Goal: Transaction & Acquisition: Purchase product/service

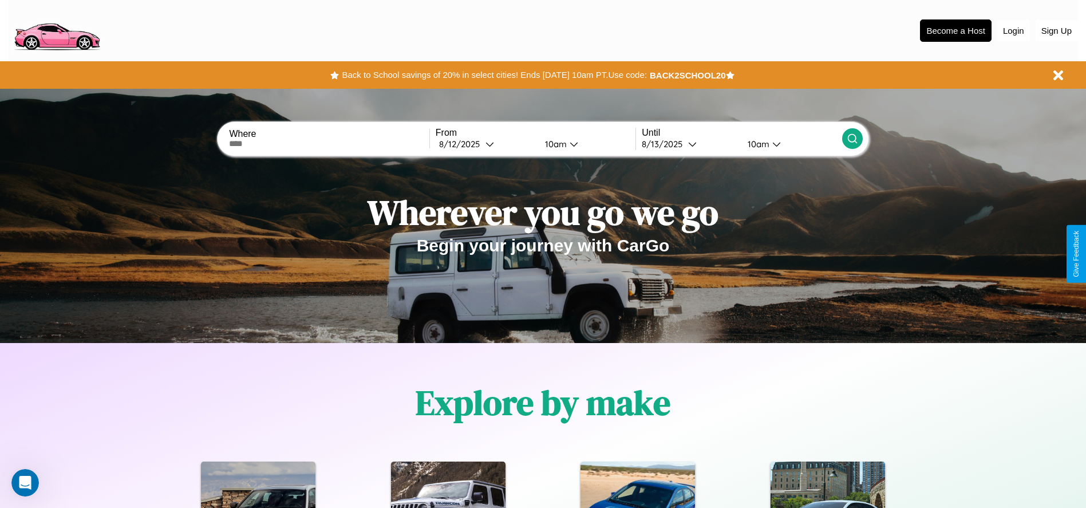
click at [329, 144] on input "text" at bounding box center [329, 143] width 200 height 9
type input "**********"
click at [486, 144] on div "8 / 12 / 2025" at bounding box center [462, 144] width 46 height 11
select select "*"
select select "****"
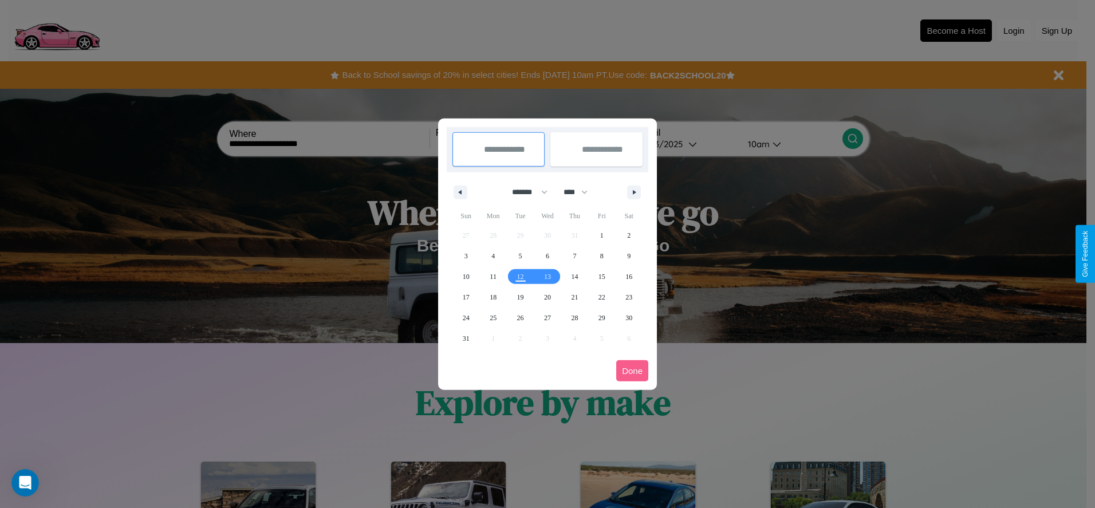
drag, startPoint x: 524, startPoint y: 192, endPoint x: 547, endPoint y: 230, distance: 44.2
click at [524, 192] on select "******* ******** ***** ***** *** **** **** ****** ********* ******* ******** **…" at bounding box center [527, 192] width 49 height 19
select select "**"
click at [465, 276] on span "9" at bounding box center [465, 276] width 3 height 21
type input "**********"
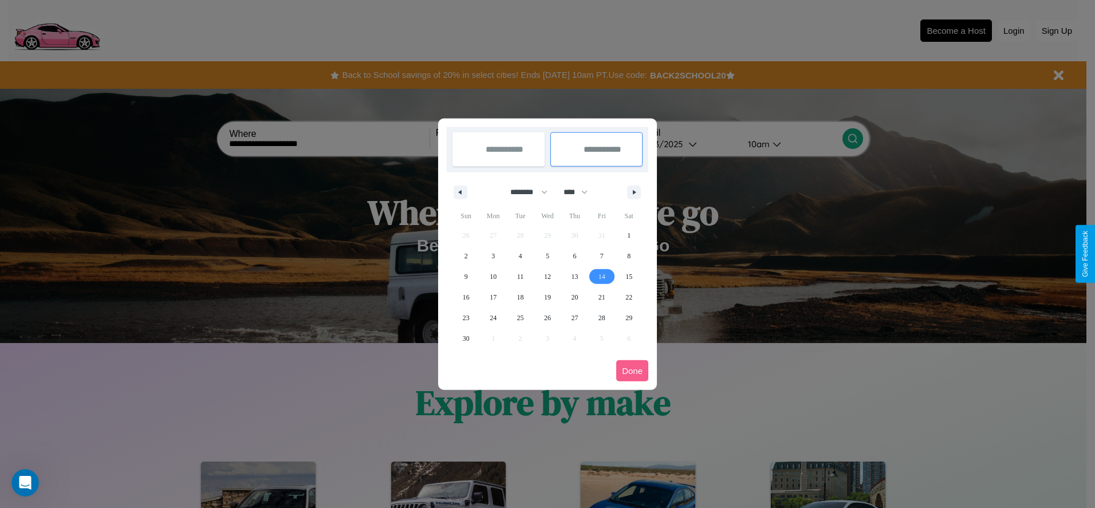
click at [601, 276] on span "14" at bounding box center [601, 276] width 7 height 21
type input "**********"
click at [632, 370] on button "Done" at bounding box center [632, 370] width 32 height 21
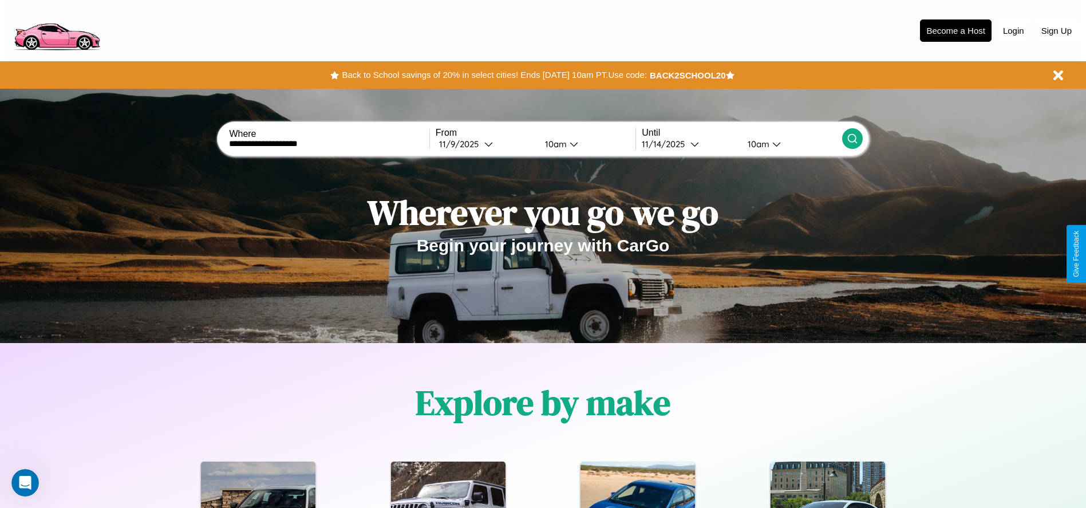
click at [852, 139] on icon at bounding box center [852, 138] width 11 height 11
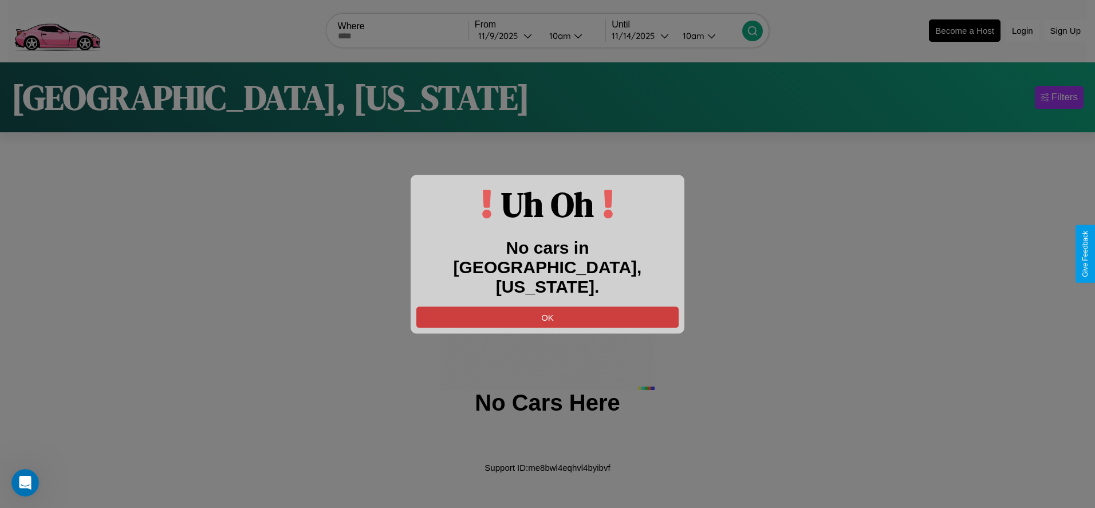
click at [547, 307] on button "OK" at bounding box center [547, 316] width 262 height 21
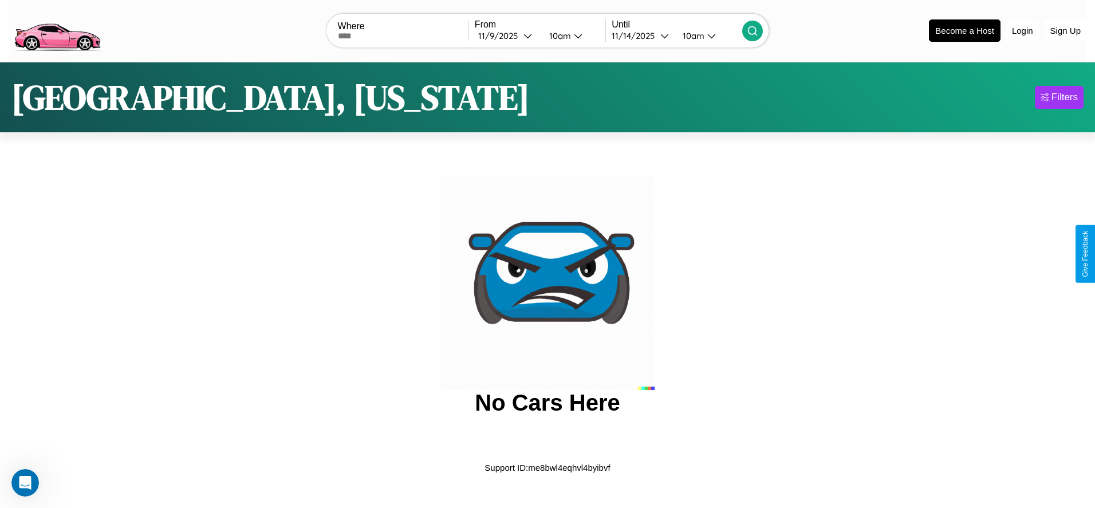
click at [57, 29] on img at bounding box center [57, 30] width 97 height 48
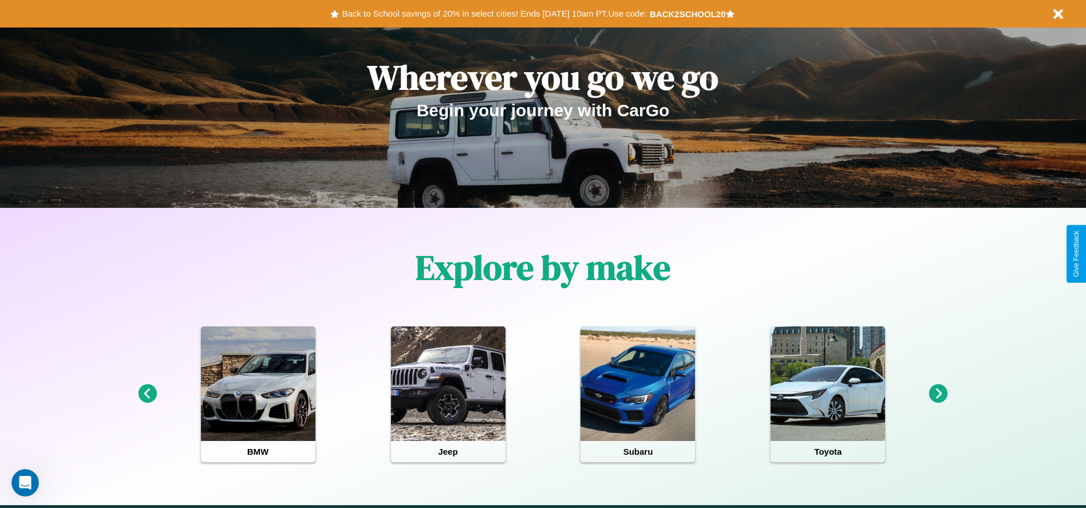
scroll to position [238, 0]
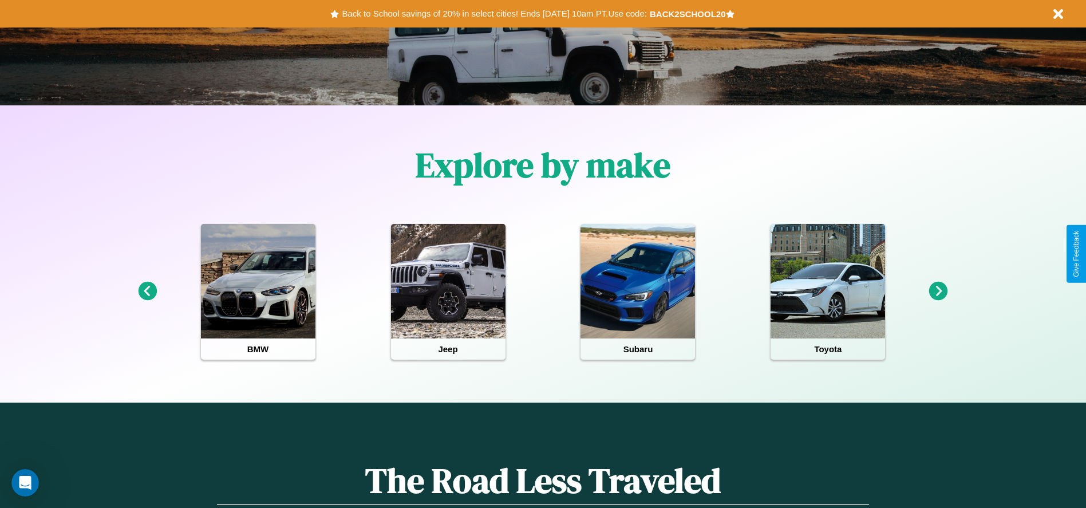
click at [938, 291] on icon at bounding box center [938, 291] width 19 height 19
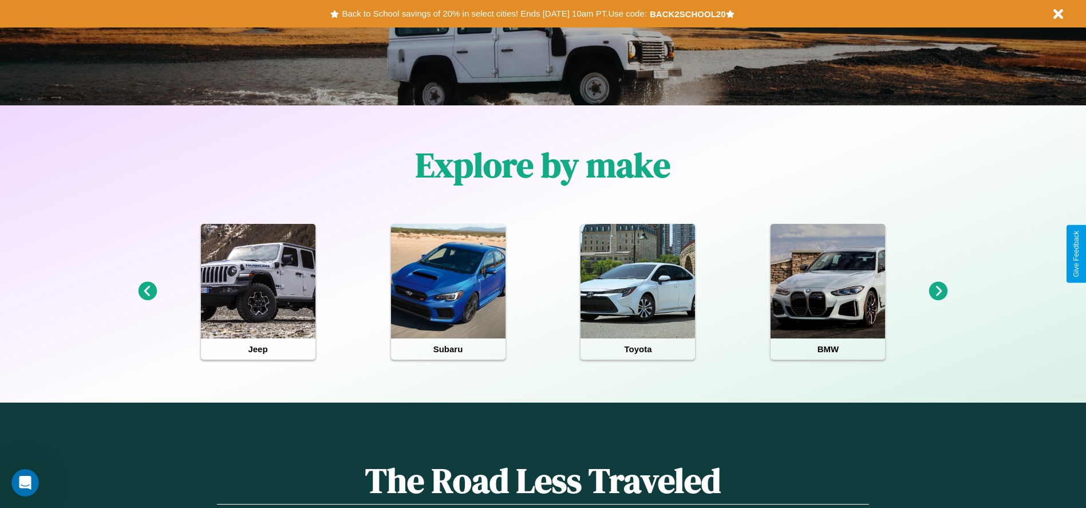
click at [938, 291] on icon at bounding box center [938, 291] width 19 height 19
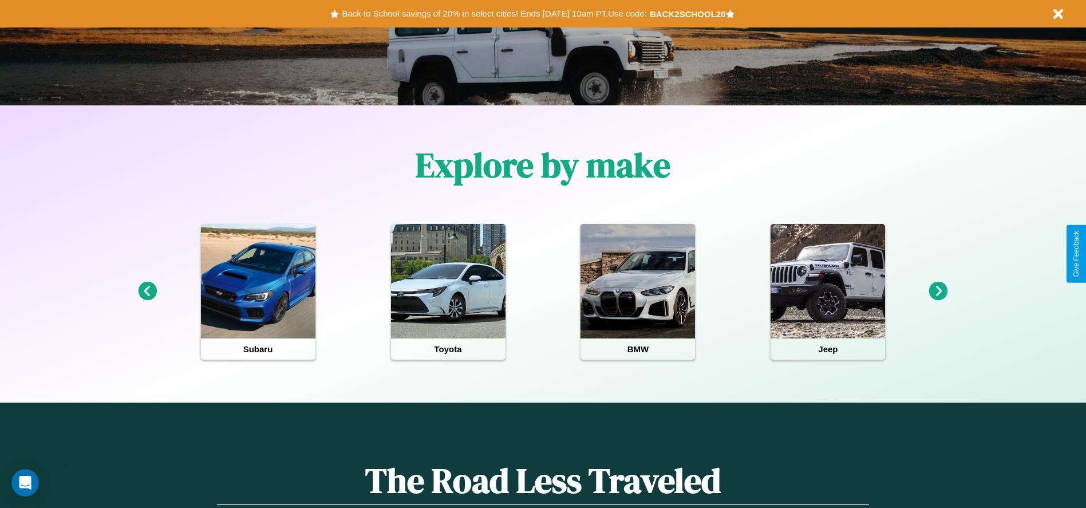
click at [938, 291] on icon at bounding box center [938, 291] width 19 height 19
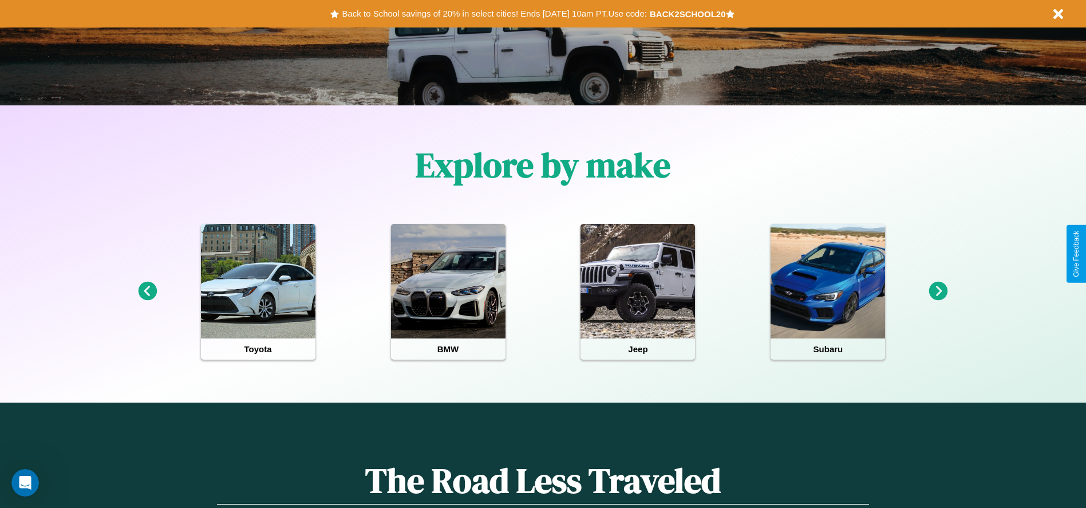
click at [147, 291] on icon at bounding box center [147, 291] width 19 height 19
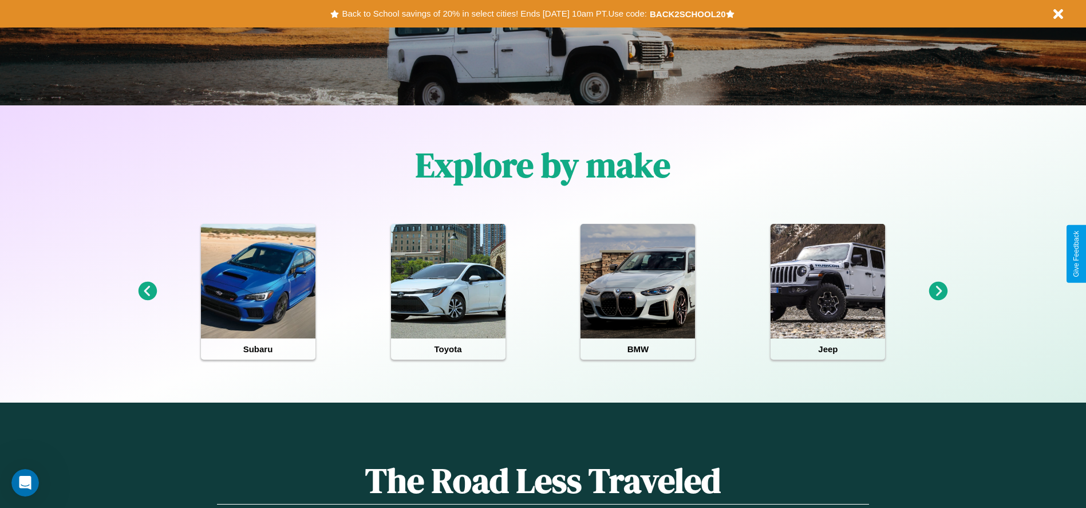
click at [938, 291] on icon at bounding box center [938, 291] width 19 height 19
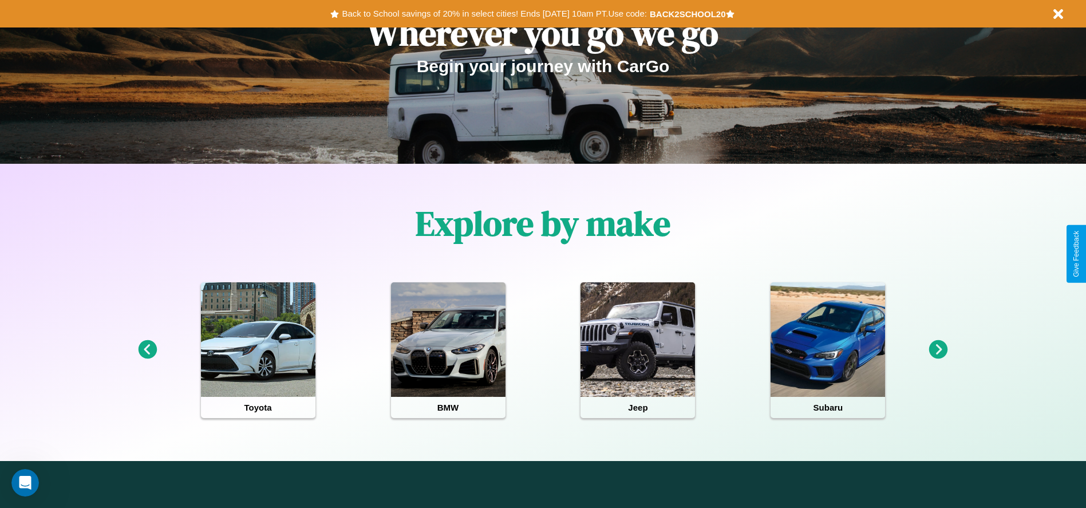
scroll to position [0, 0]
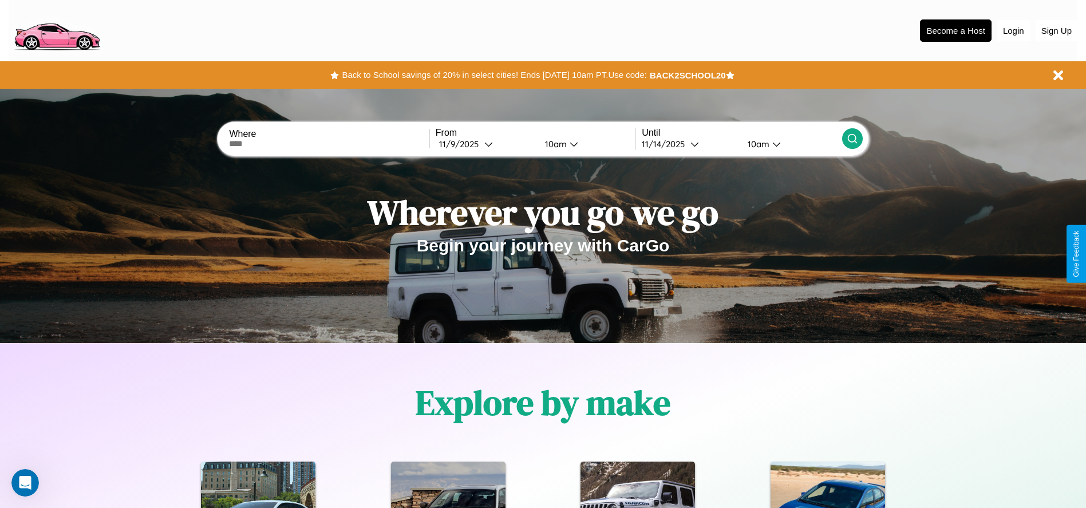
click at [329, 144] on input "text" at bounding box center [329, 143] width 200 height 9
type input "******"
click at [486, 144] on icon at bounding box center [488, 144] width 9 height 9
select select "*"
select select "****"
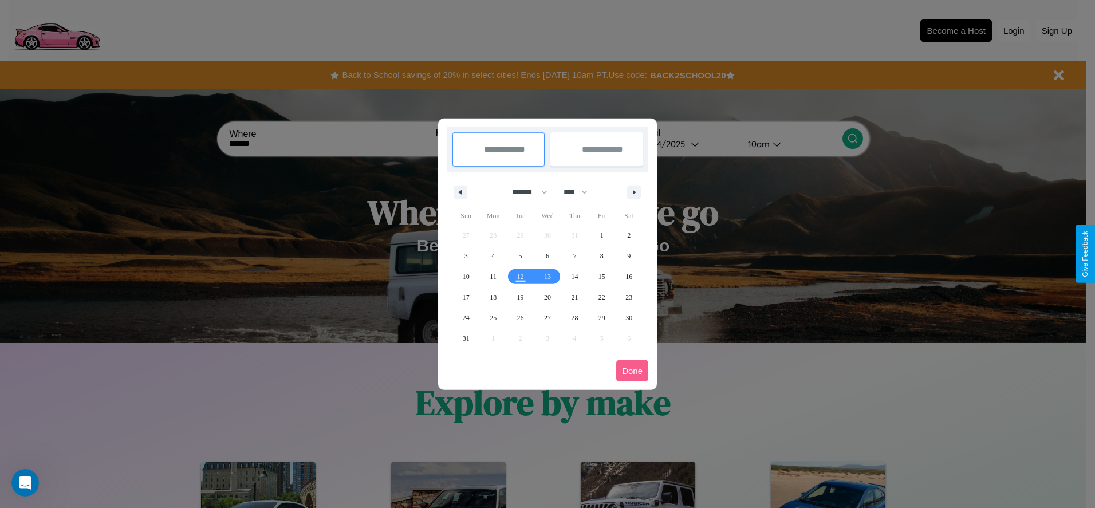
click at [524, 192] on select "******* ******** ***** ***** *** **** **** ****** ********* ******* ******** **…" at bounding box center [527, 192] width 49 height 19
select select "**"
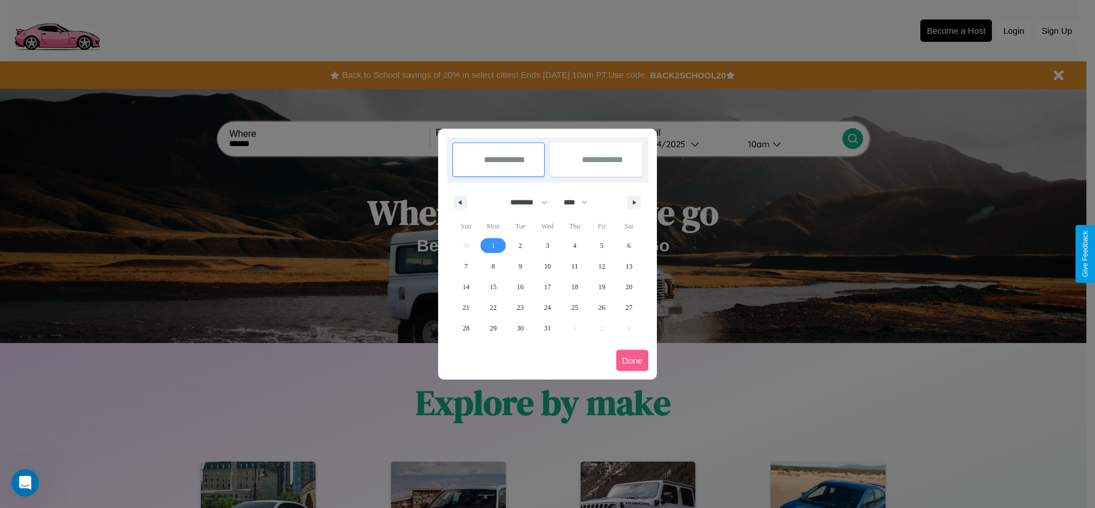
click at [493, 245] on span "1" at bounding box center [492, 245] width 3 height 21
type input "**********"
click at [465, 266] on span "7" at bounding box center [465, 266] width 3 height 21
type input "**********"
click at [632, 360] on button "Done" at bounding box center [632, 360] width 32 height 21
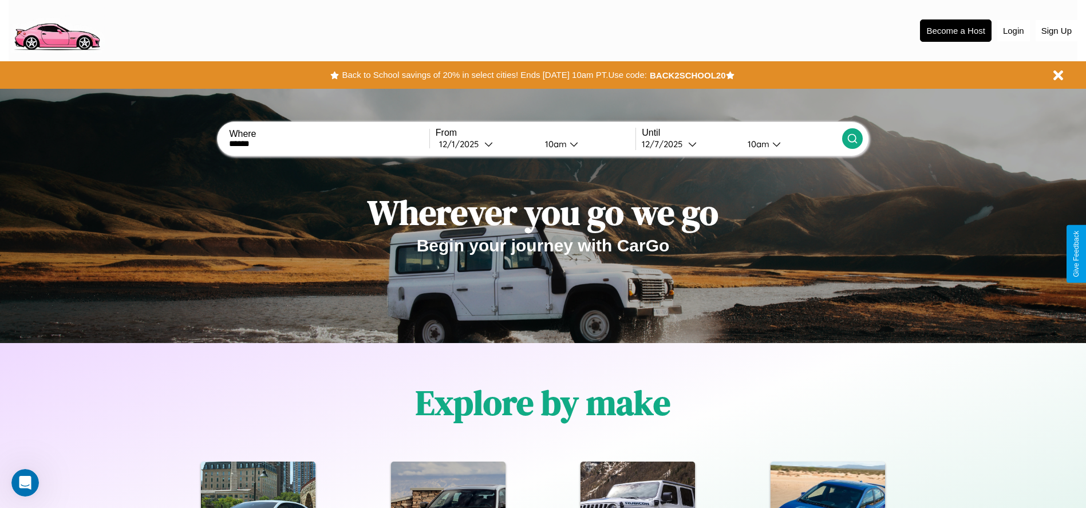
click at [852, 139] on icon at bounding box center [852, 138] width 11 height 11
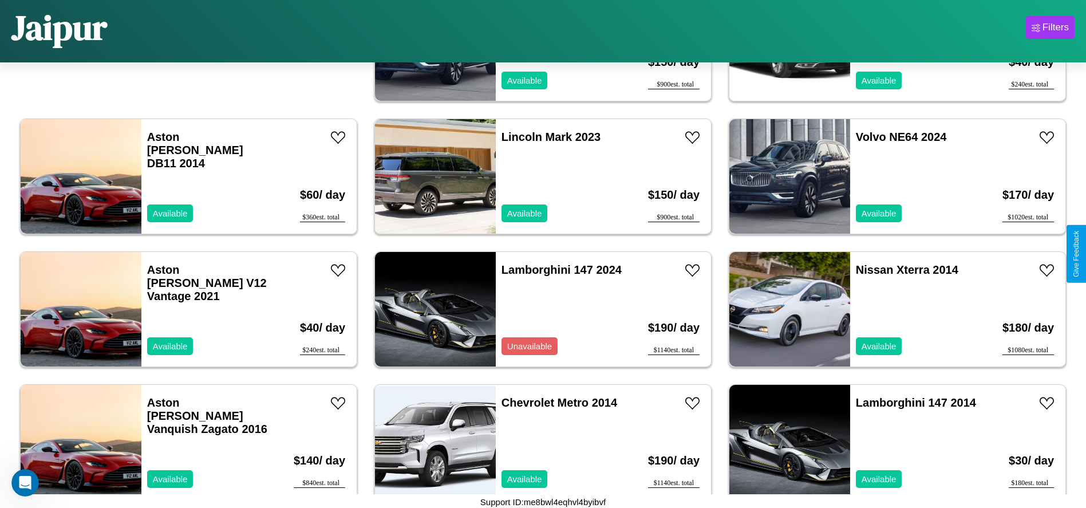
scroll to position [393, 0]
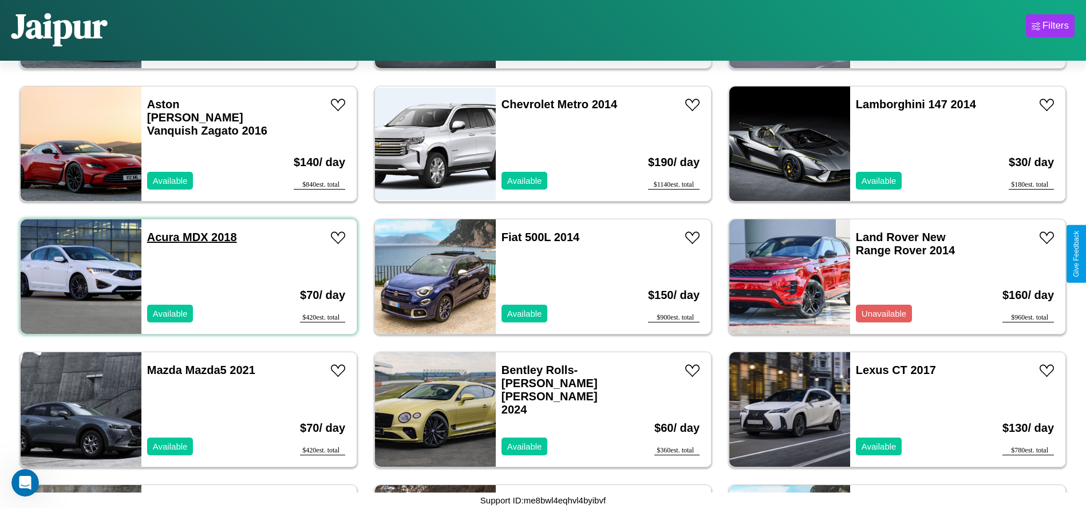
click at [162, 237] on link "Acura MDX 2018" at bounding box center [192, 237] width 90 height 13
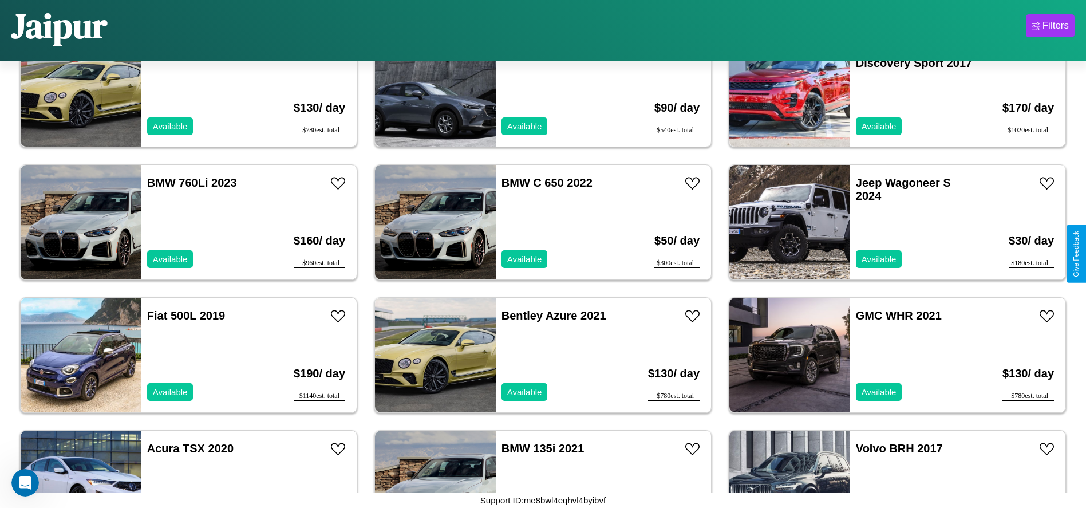
scroll to position [1323, 0]
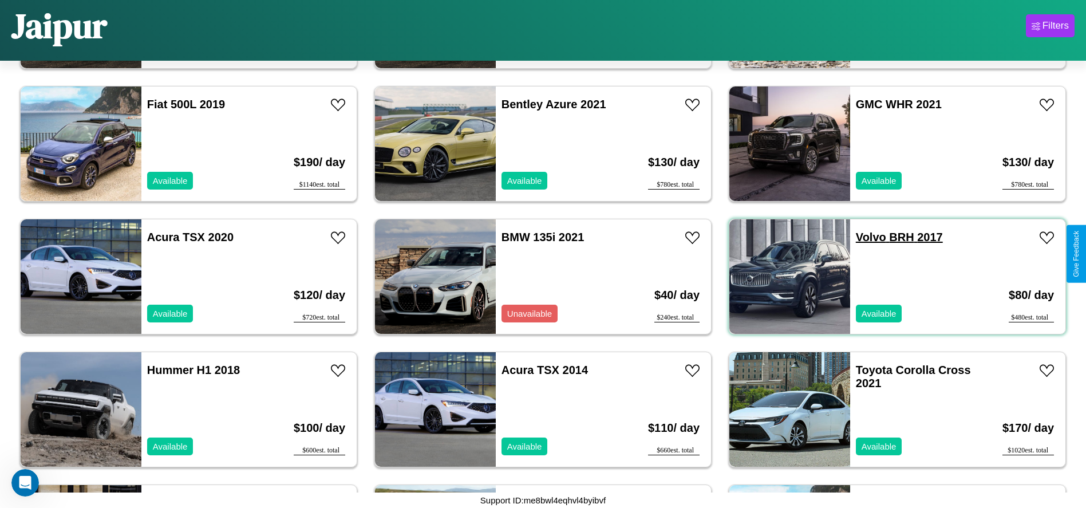
click at [864, 237] on link "Volvo BRH 2017" at bounding box center [899, 237] width 87 height 13
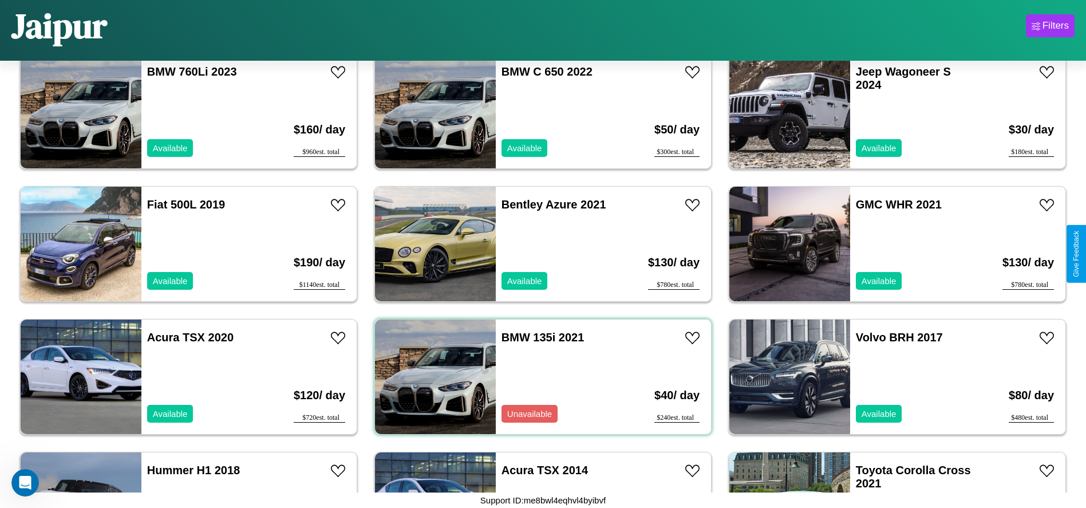
scroll to position [1190, 0]
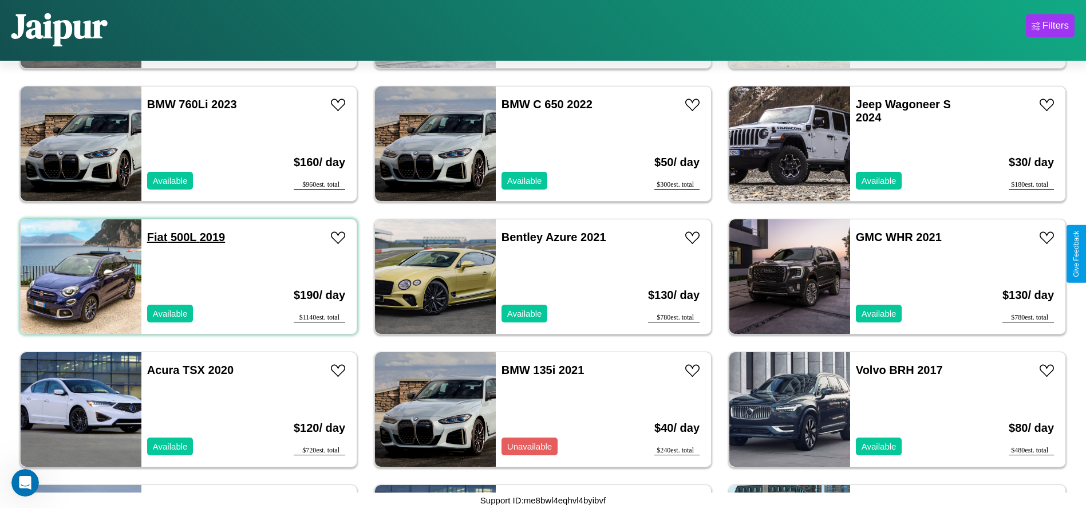
click at [156, 237] on link "Fiat 500L 2019" at bounding box center [186, 237] width 78 height 13
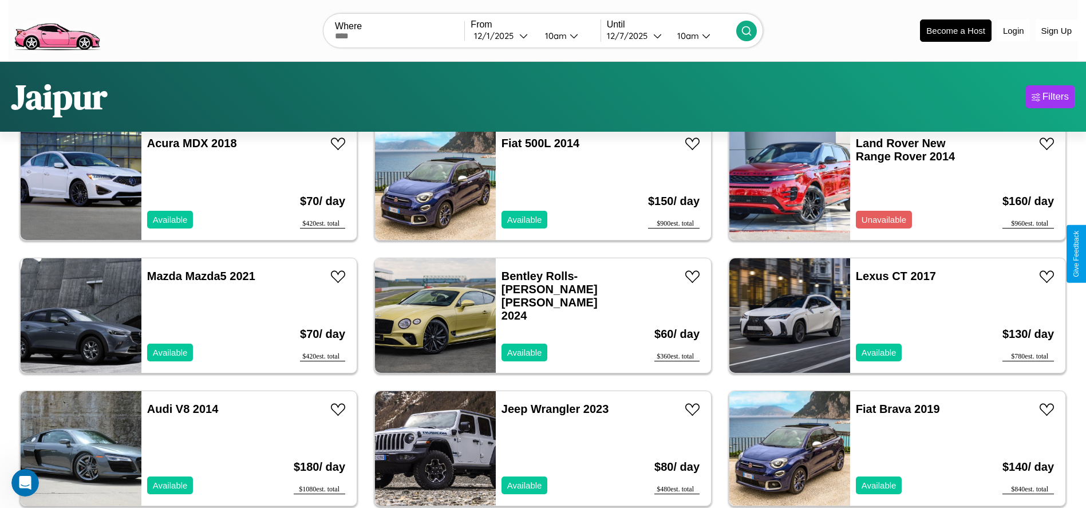
scroll to position [0, 0]
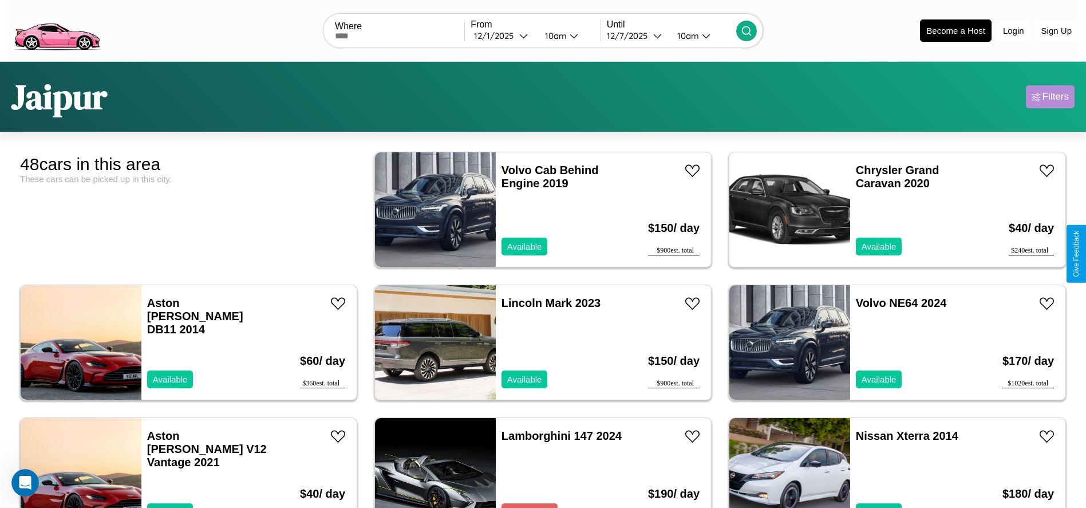
click at [1050, 97] on div "Filters" at bounding box center [1056, 96] width 26 height 11
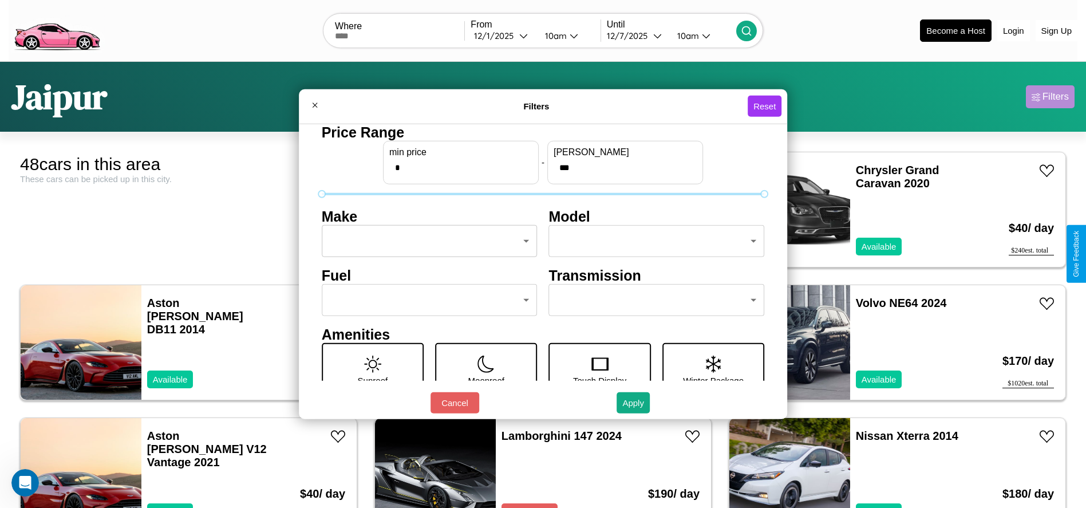
scroll to position [48, 0]
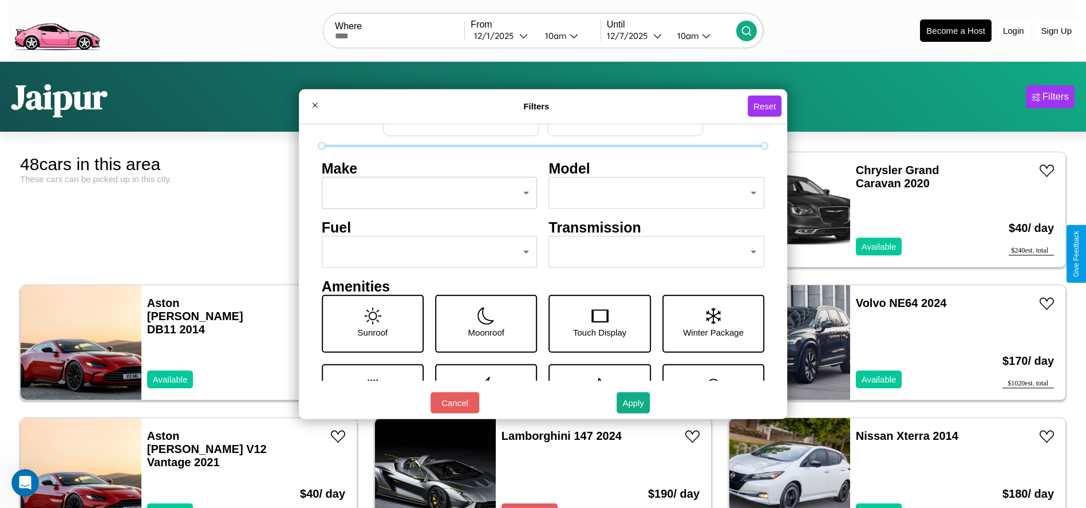
click at [651, 252] on body "CarGo Where From 12 / 1 / 2025 10am Until 12 / 7 / 2025 10am Become a Host Logi…" at bounding box center [543, 289] width 1086 height 579
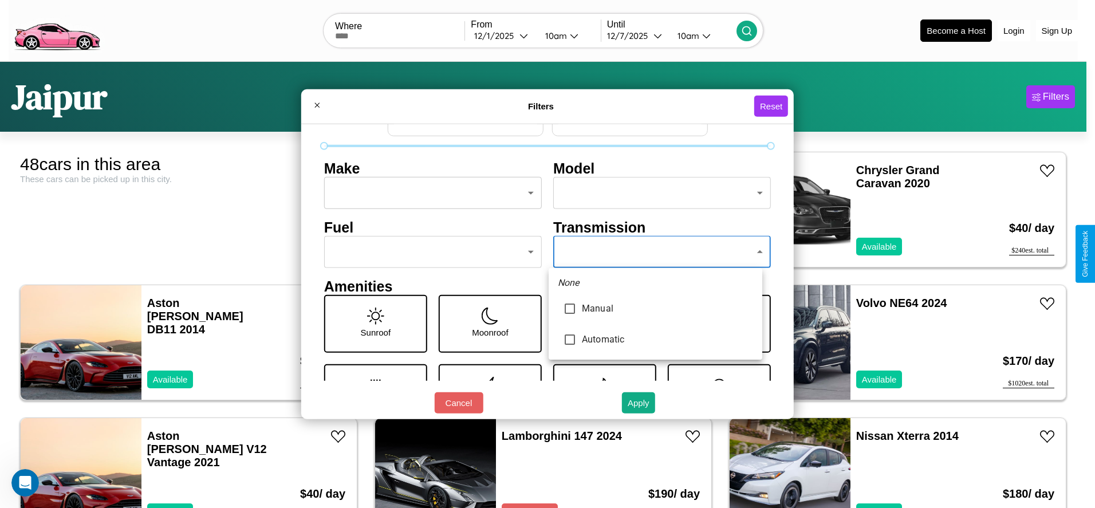
type input "******"
click at [655, 252] on div at bounding box center [547, 254] width 1095 height 508
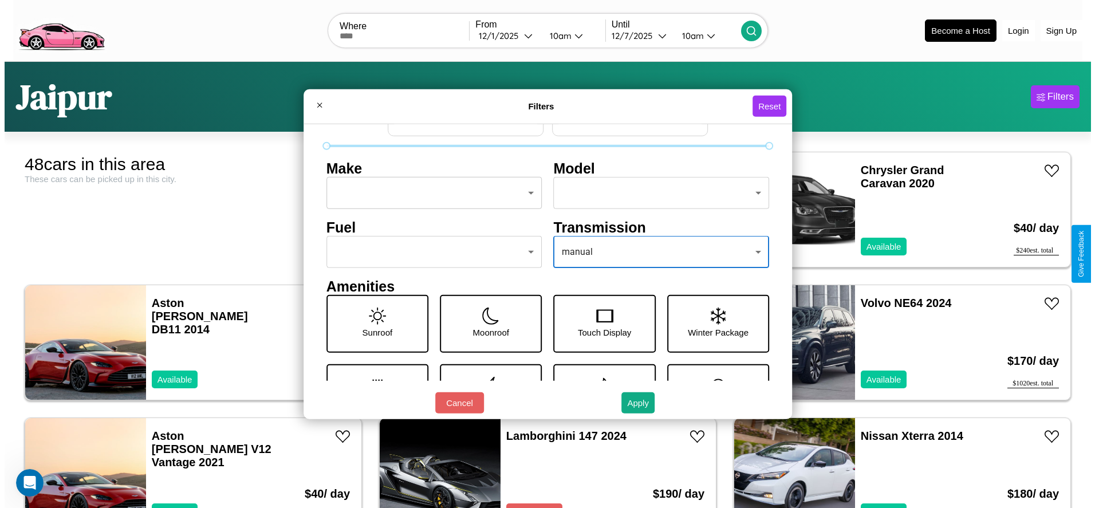
scroll to position [0, 0]
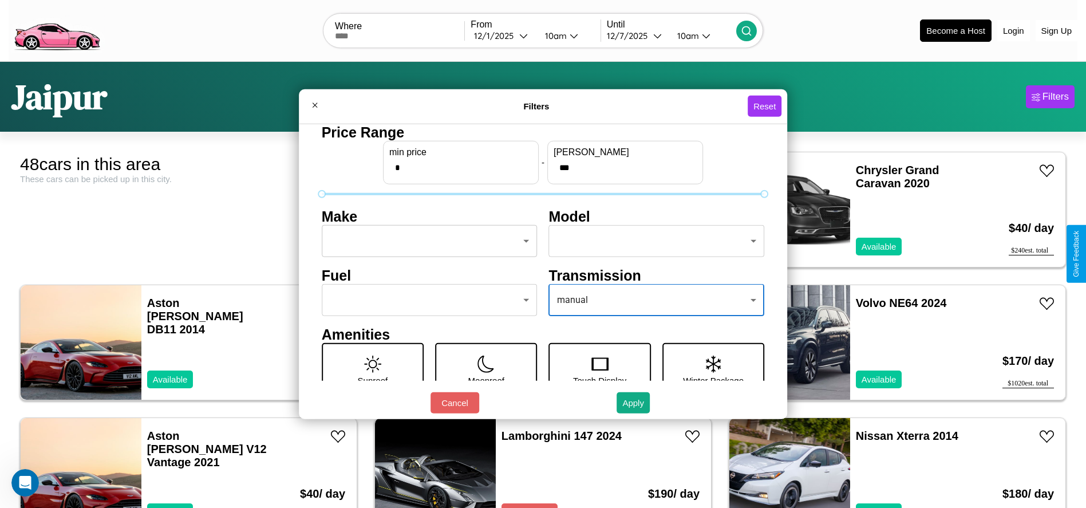
click at [426, 241] on body "CarGo Where From 12 / 1 / 2025 10am Until 12 / 7 / 2025 10am Become a Host Logi…" at bounding box center [543, 289] width 1086 height 579
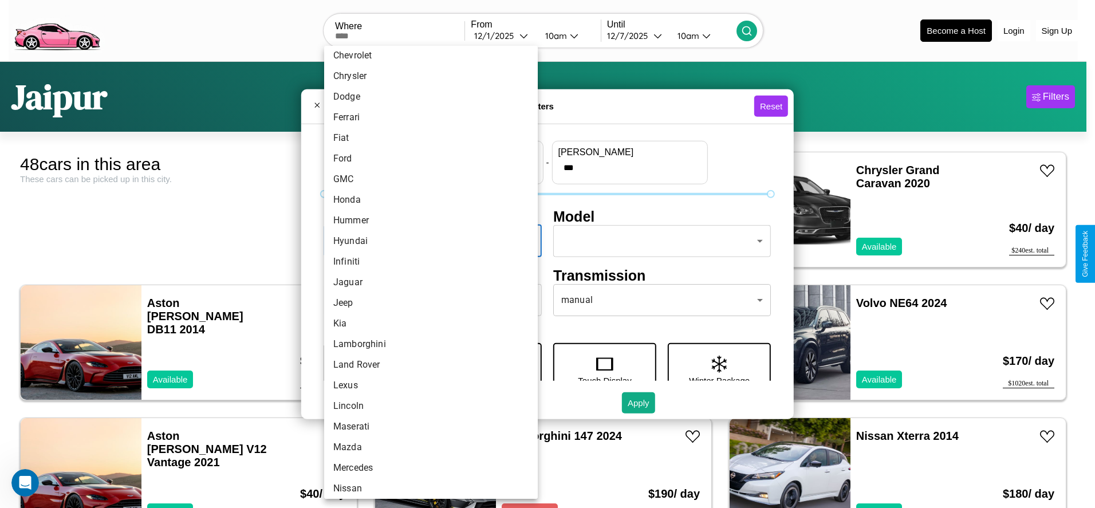
scroll to position [242, 0]
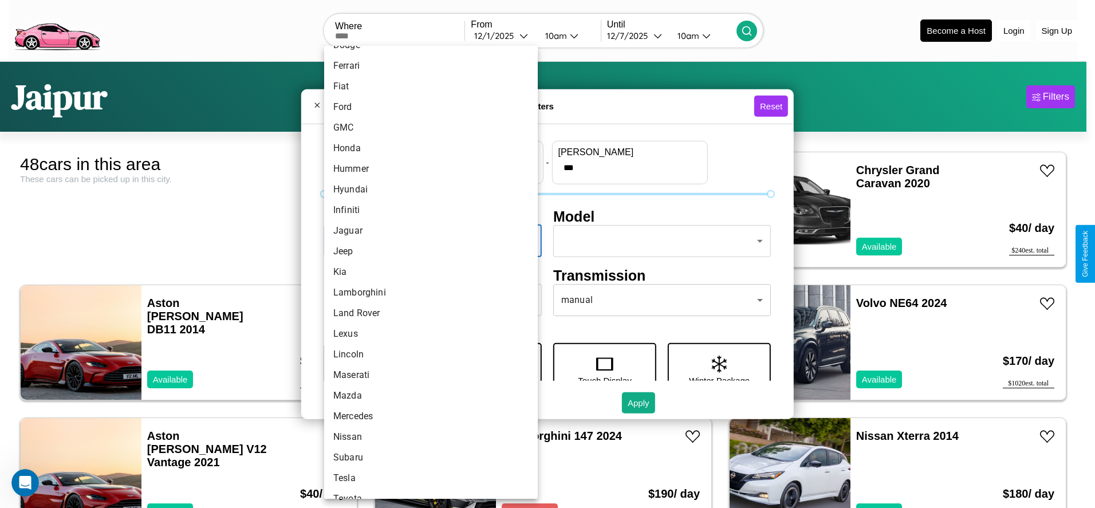
click at [427, 272] on li "Kia" at bounding box center [431, 272] width 214 height 21
type input "***"
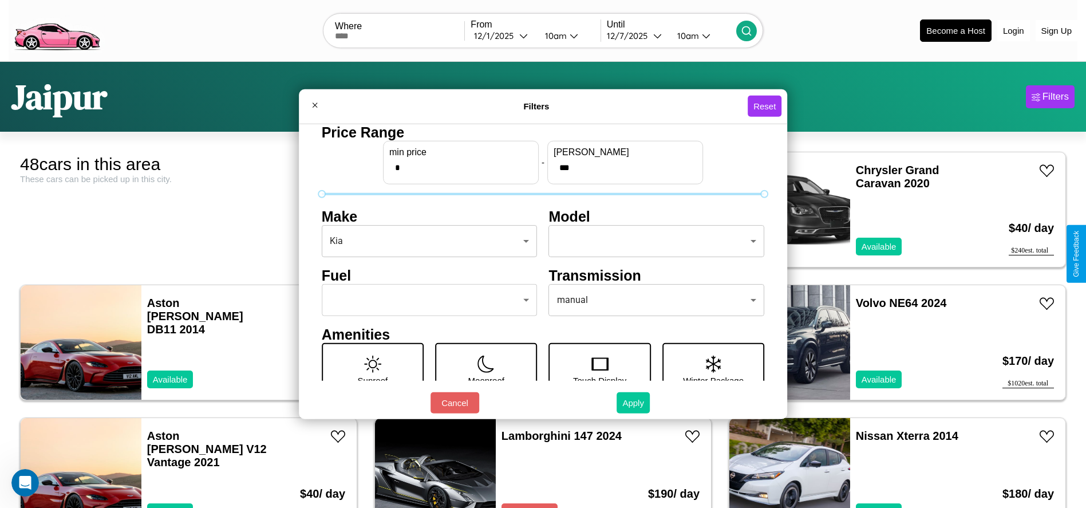
click at [634, 402] on button "Apply" at bounding box center [633, 402] width 33 height 21
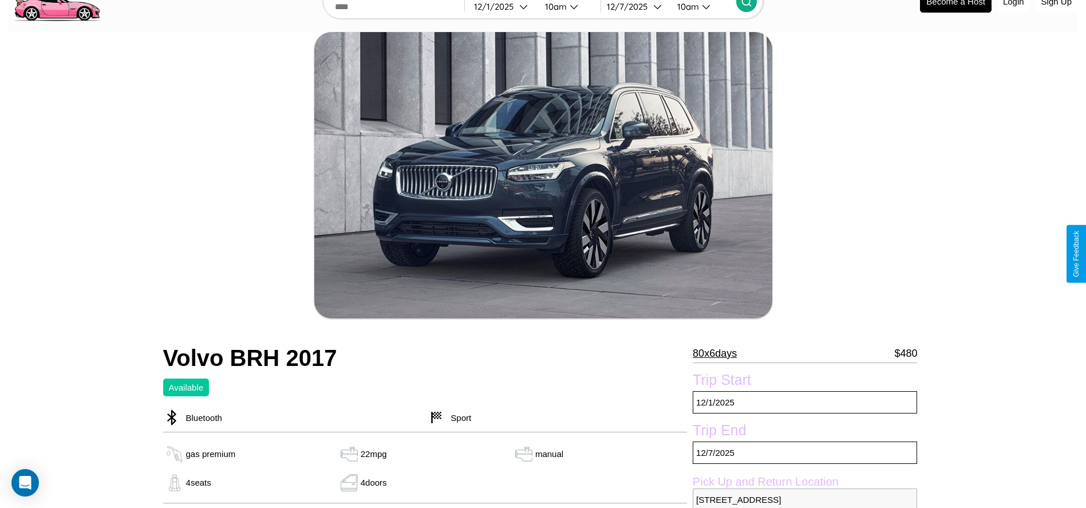
scroll to position [469, 0]
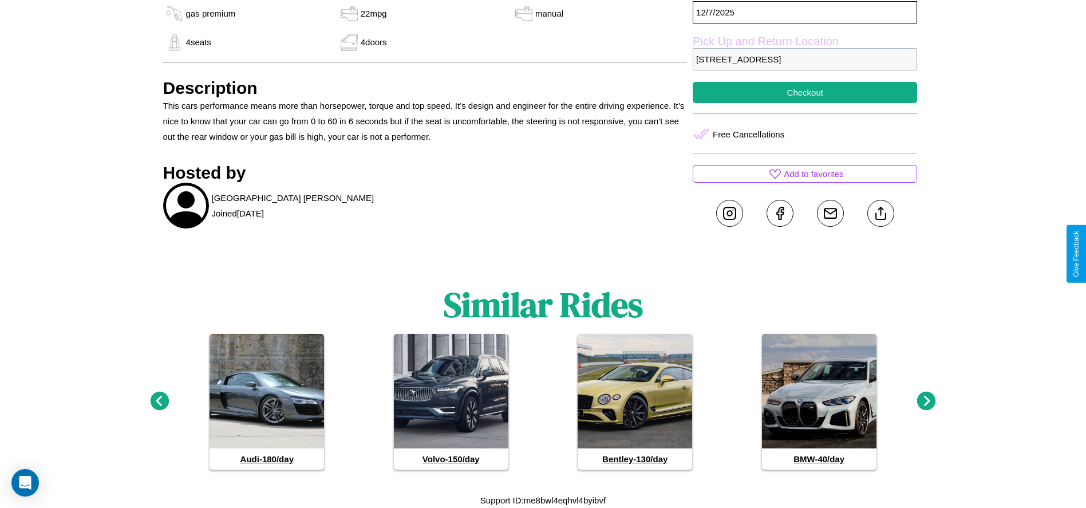
click at [926, 401] on icon at bounding box center [926, 401] width 19 height 19
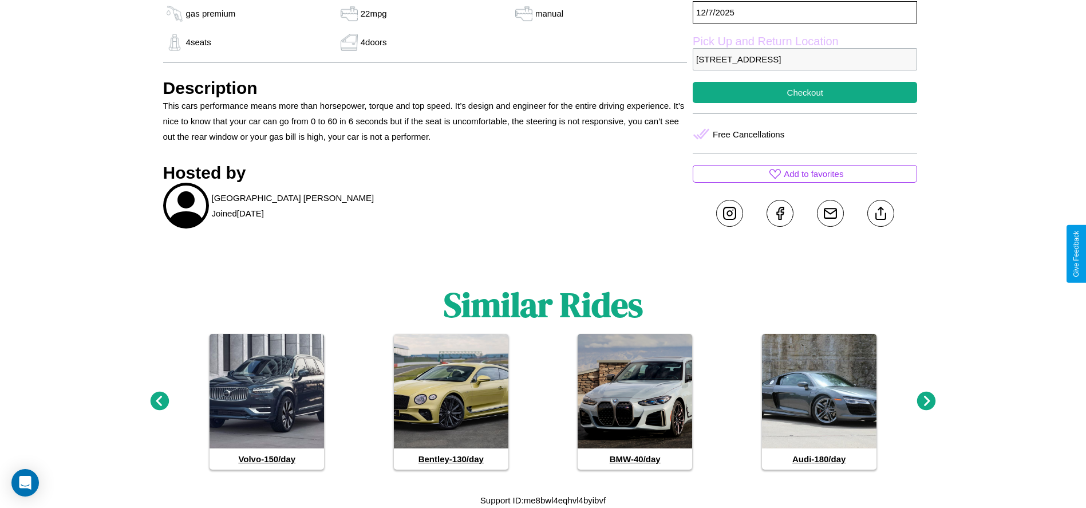
click at [926, 401] on icon at bounding box center [926, 401] width 19 height 19
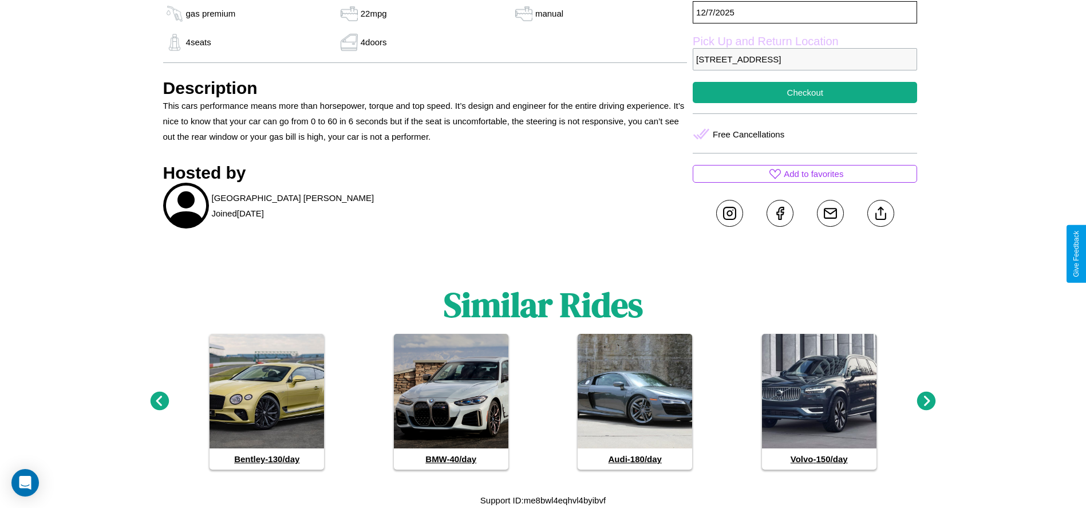
click at [159, 401] on icon at bounding box center [159, 401] width 19 height 19
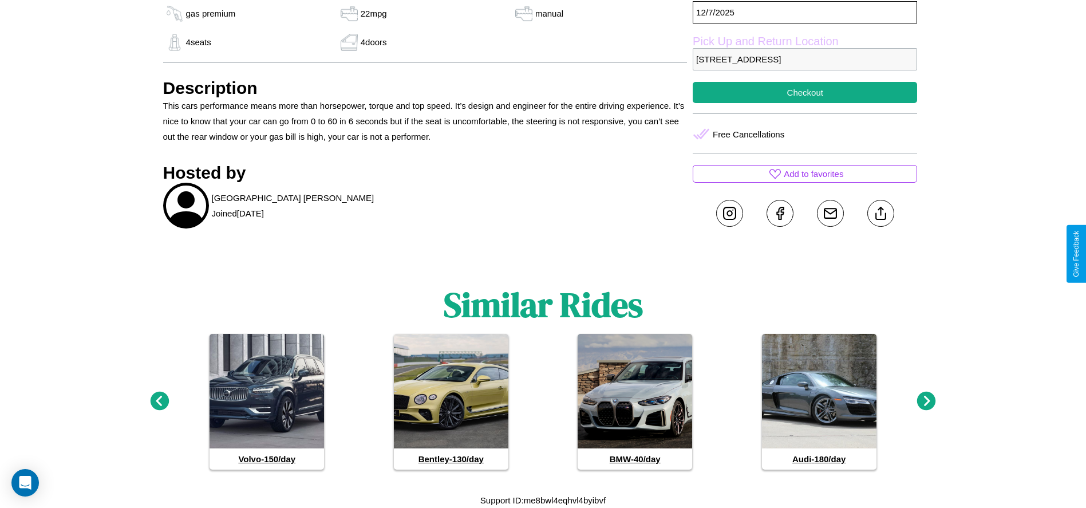
click at [926, 401] on icon at bounding box center [926, 401] width 19 height 19
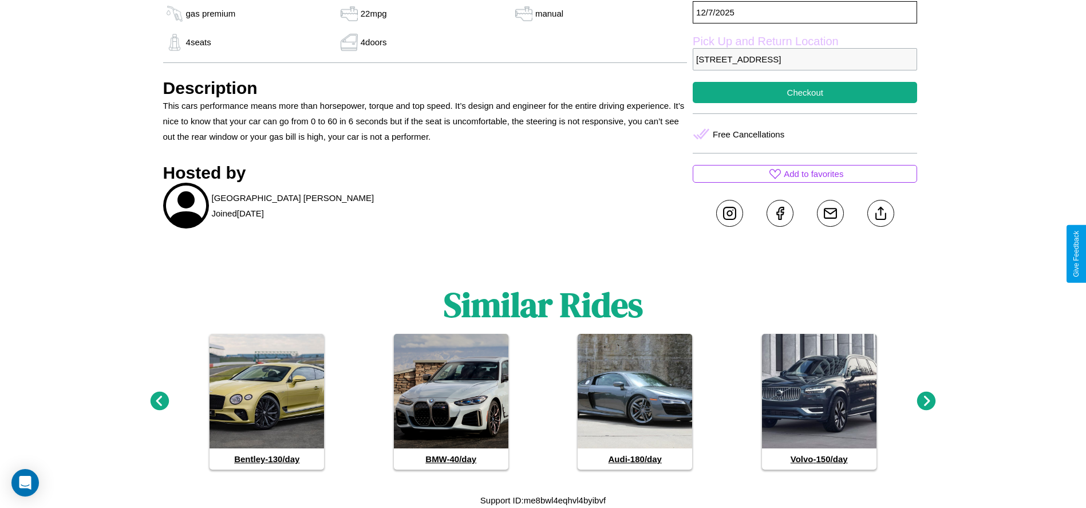
click at [926, 401] on icon at bounding box center [926, 401] width 19 height 19
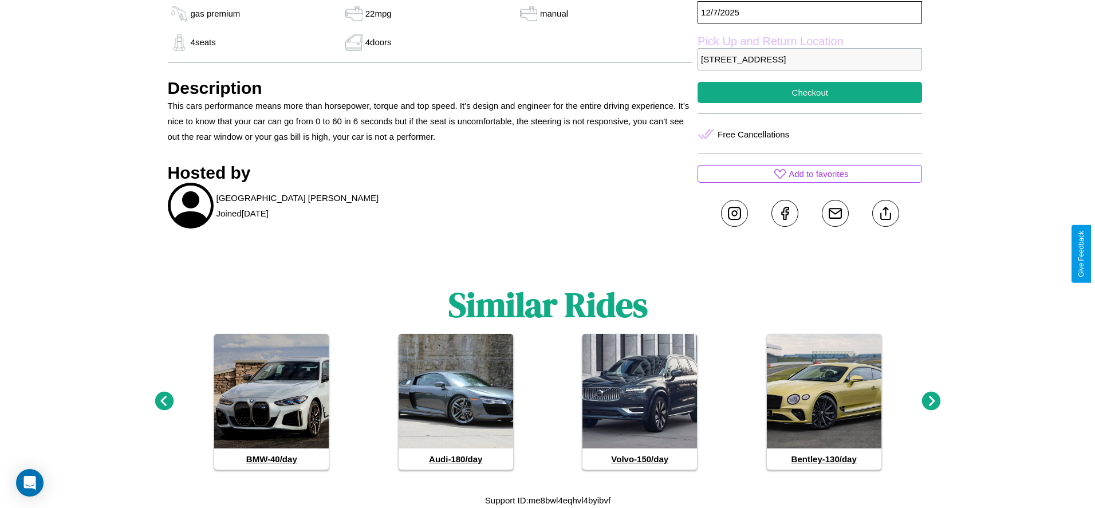
scroll to position [177, 0]
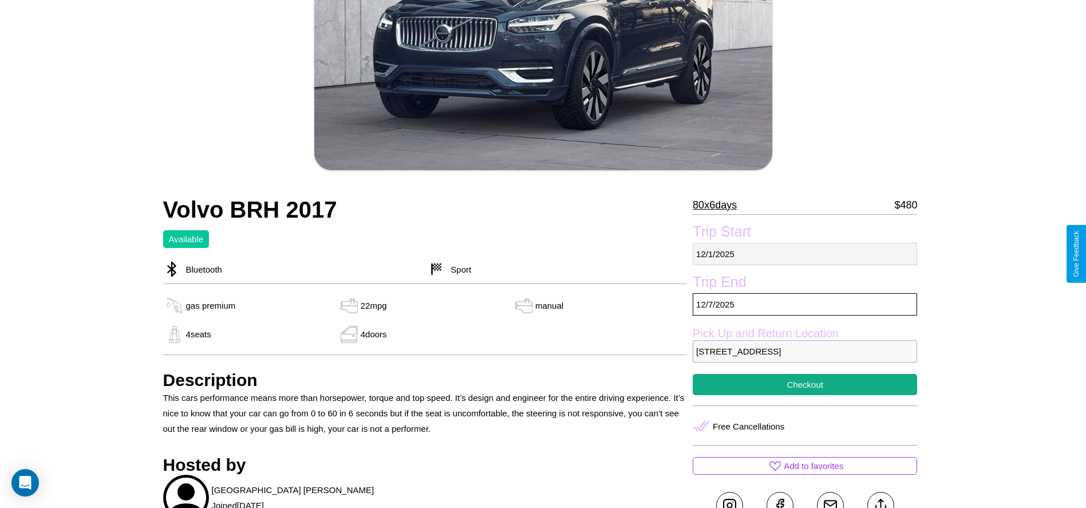
click at [805, 254] on p "12 / 1 / 2025" at bounding box center [805, 254] width 224 height 22
select select "*"
select select "****"
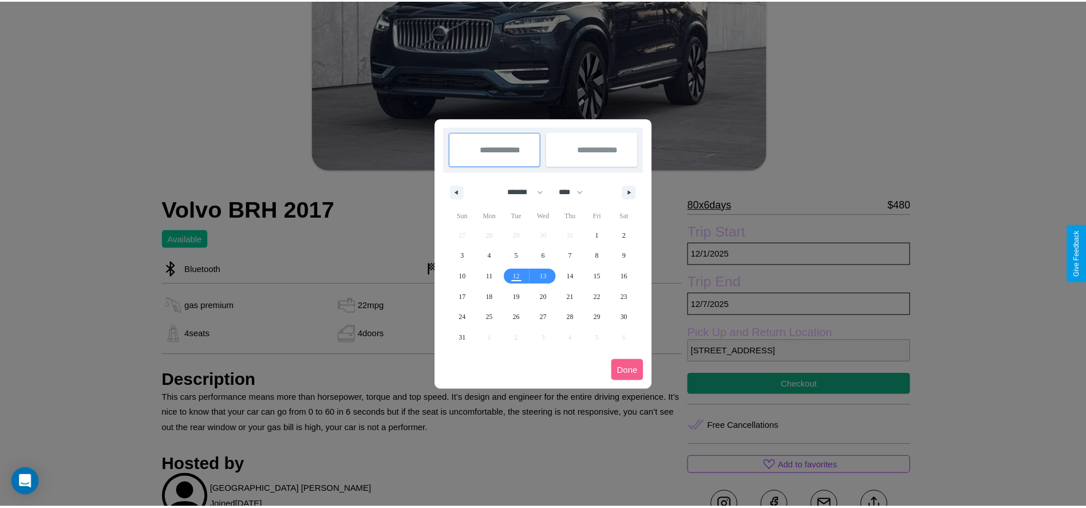
scroll to position [0, 0]
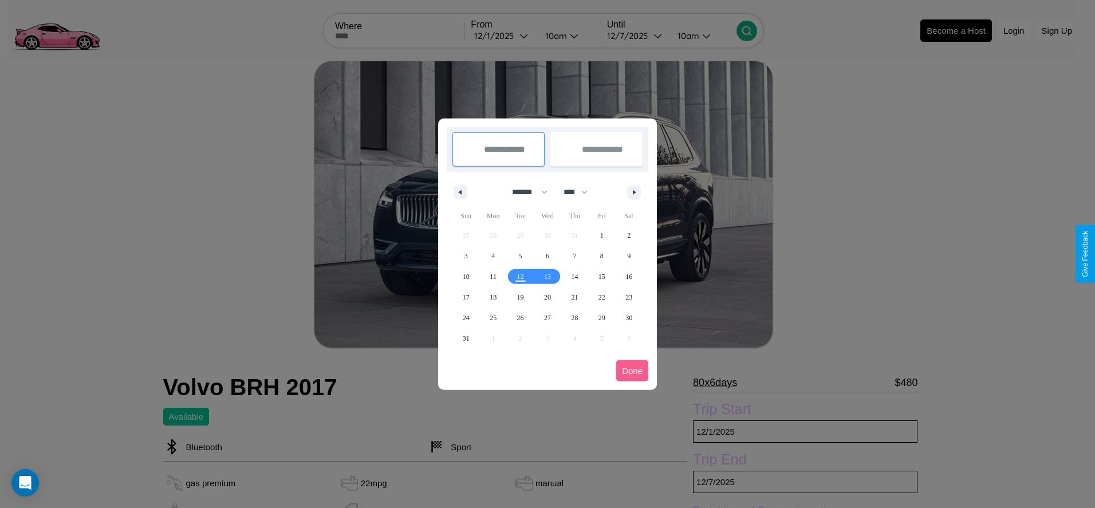
click at [503, 35] on div at bounding box center [547, 254] width 1095 height 508
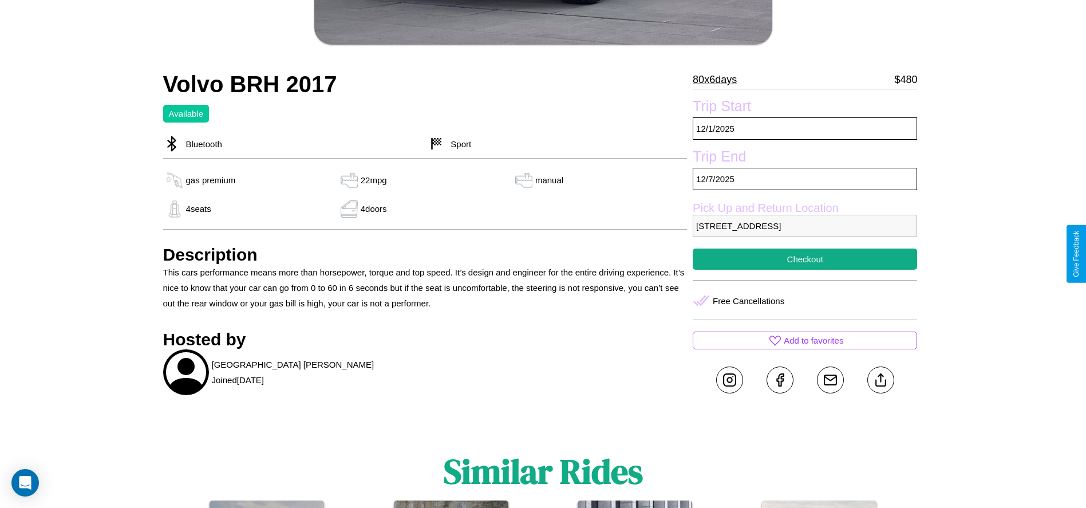
scroll to position [308, 0]
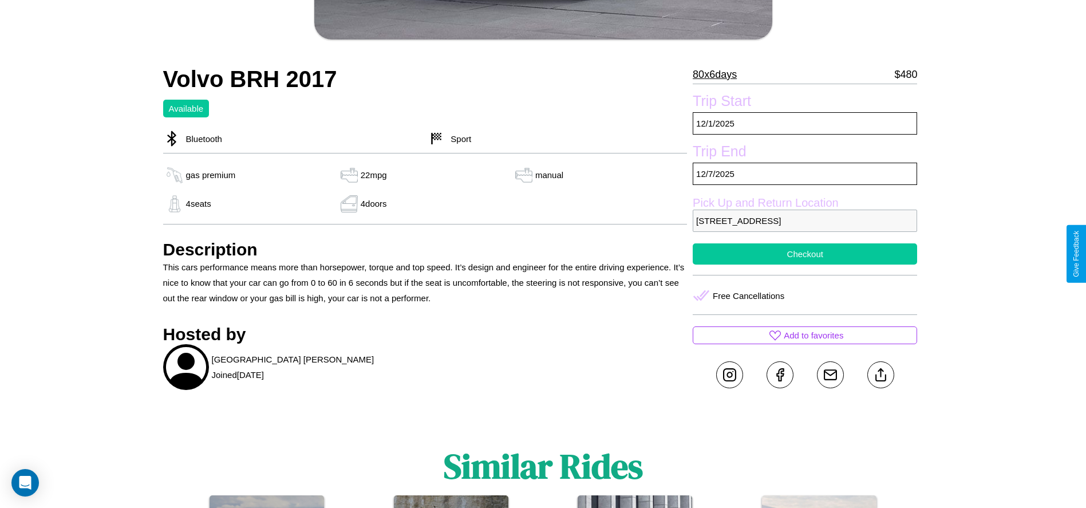
click at [805, 254] on button "Checkout" at bounding box center [805, 253] width 224 height 21
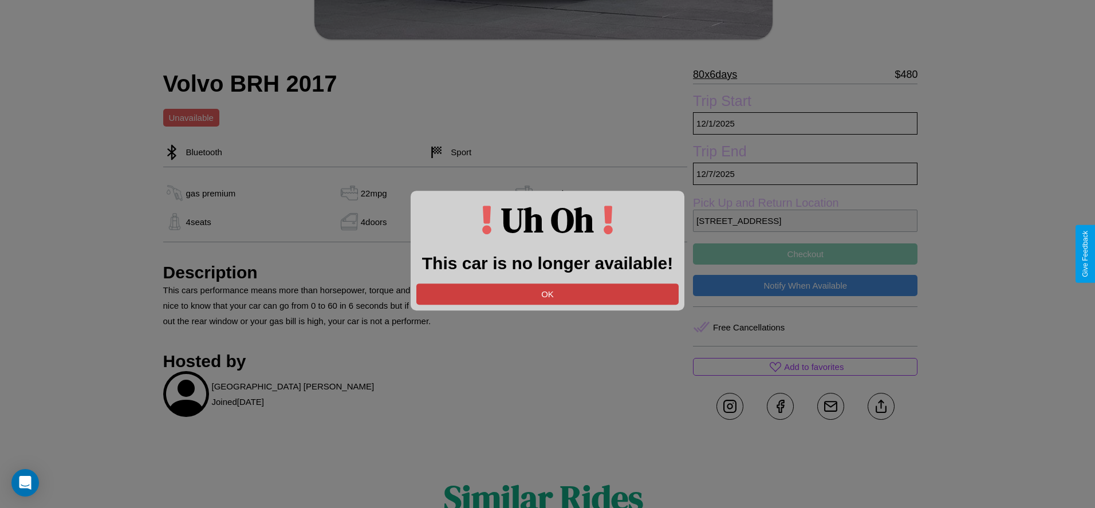
click at [547, 294] on button "OK" at bounding box center [547, 293] width 262 height 21
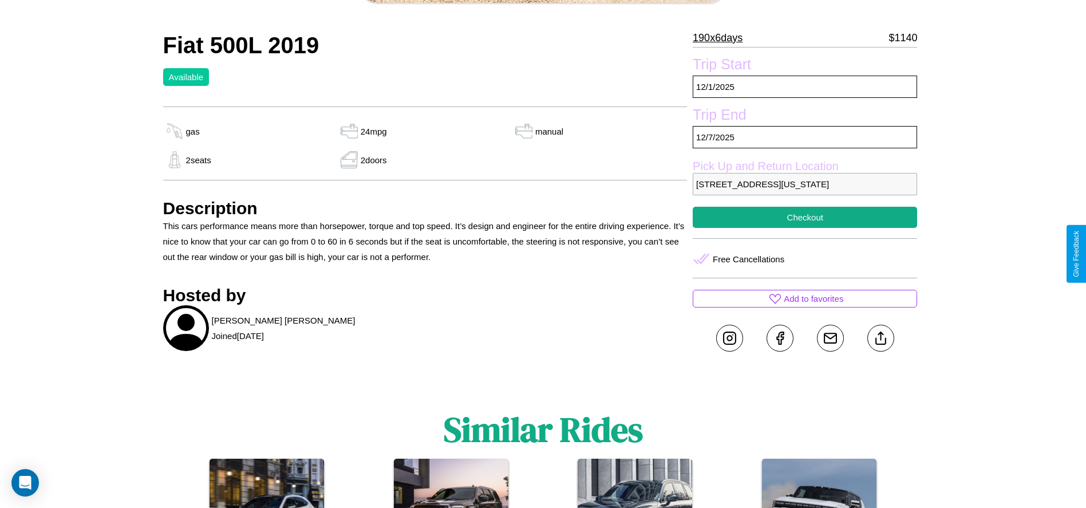
scroll to position [378, 0]
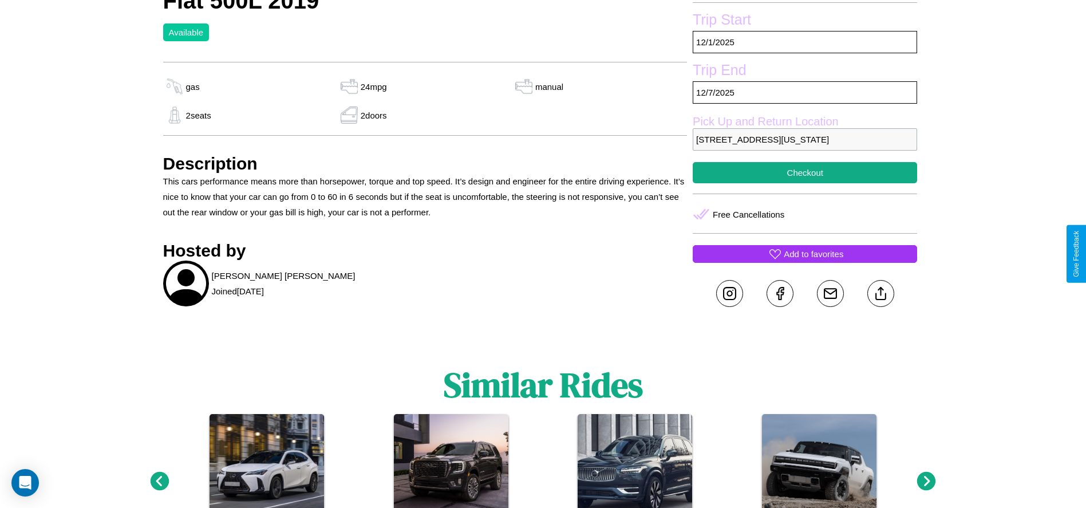
click at [805, 254] on p "Add to favorites" at bounding box center [814, 253] width 60 height 15
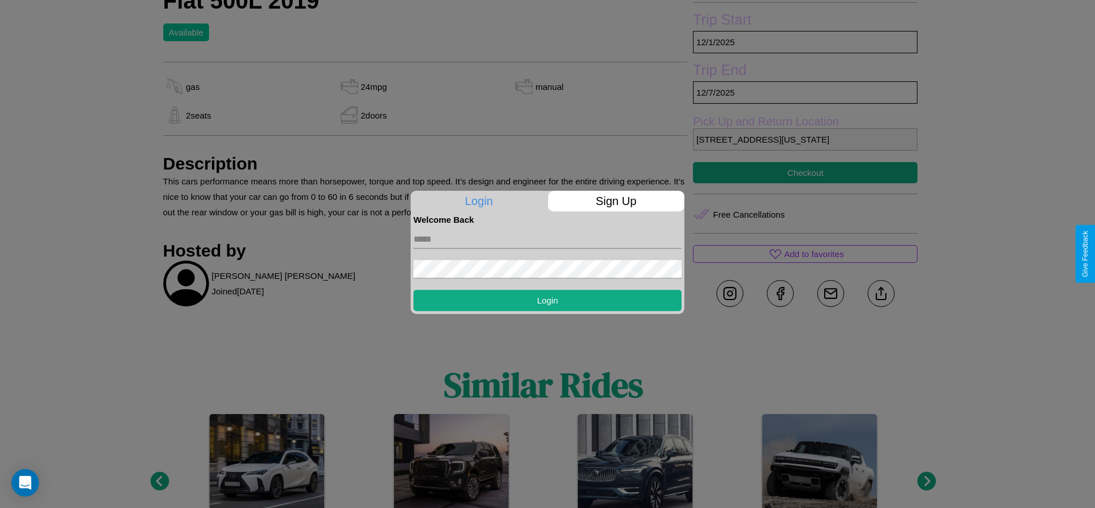
click at [547, 239] on input "text" at bounding box center [547, 239] width 268 height 18
type input "**********"
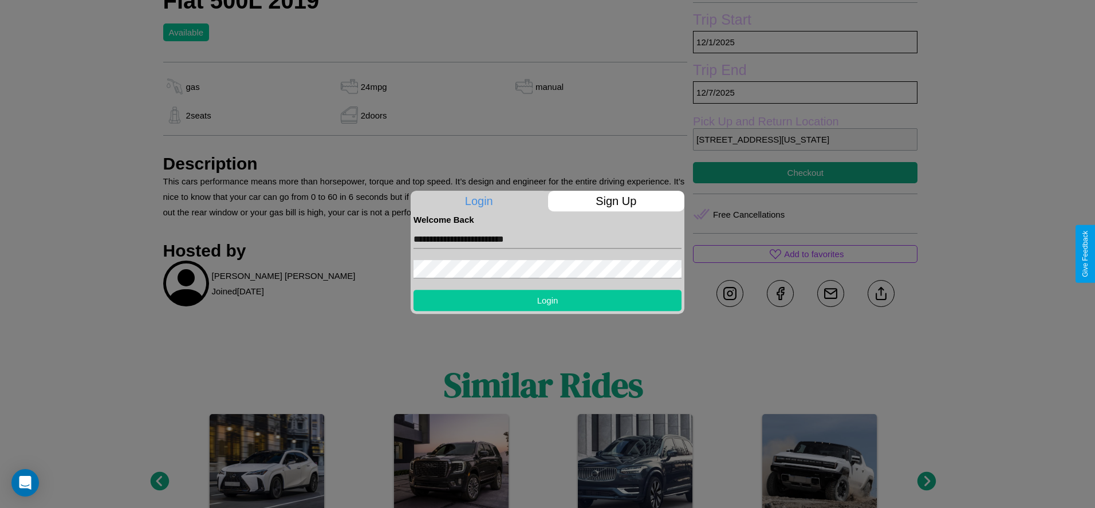
click at [547, 300] on button "Login" at bounding box center [547, 300] width 268 height 21
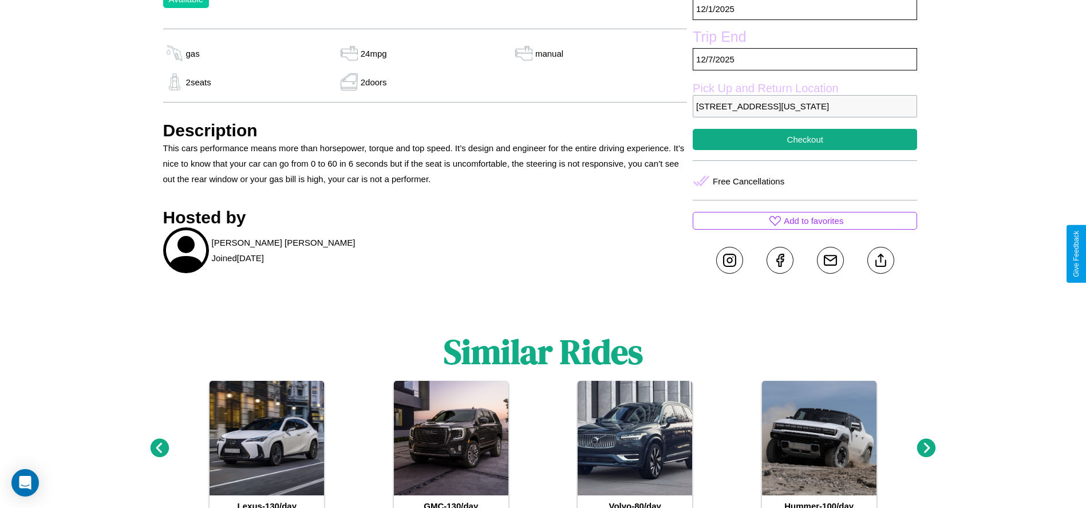
scroll to position [417, 0]
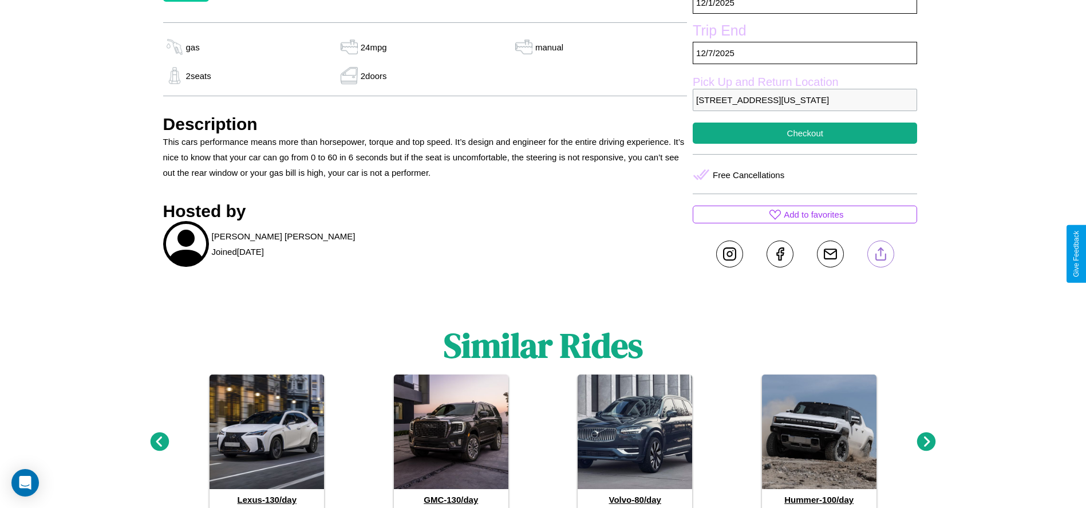
click at [881, 254] on line at bounding box center [881, 252] width 0 height 8
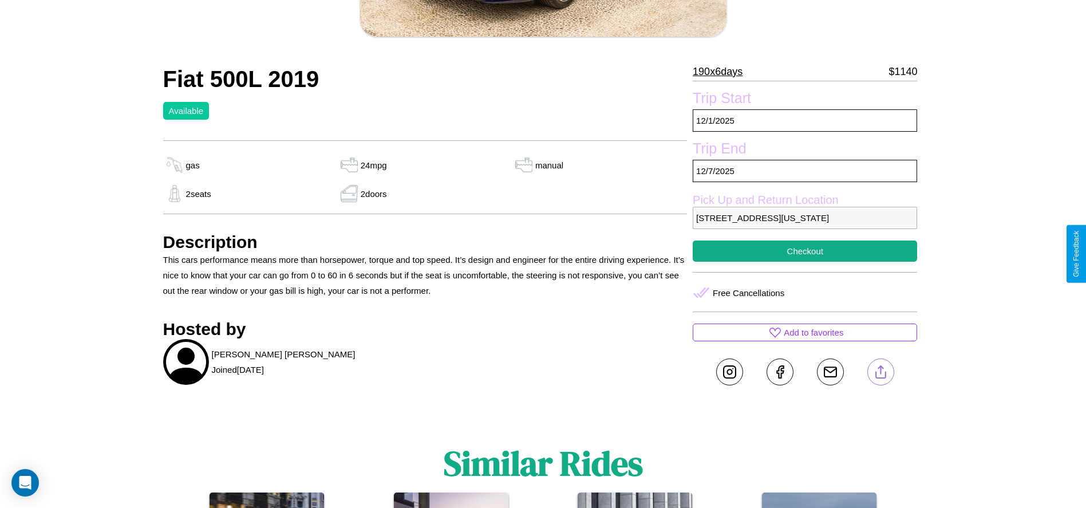
scroll to position [297, 0]
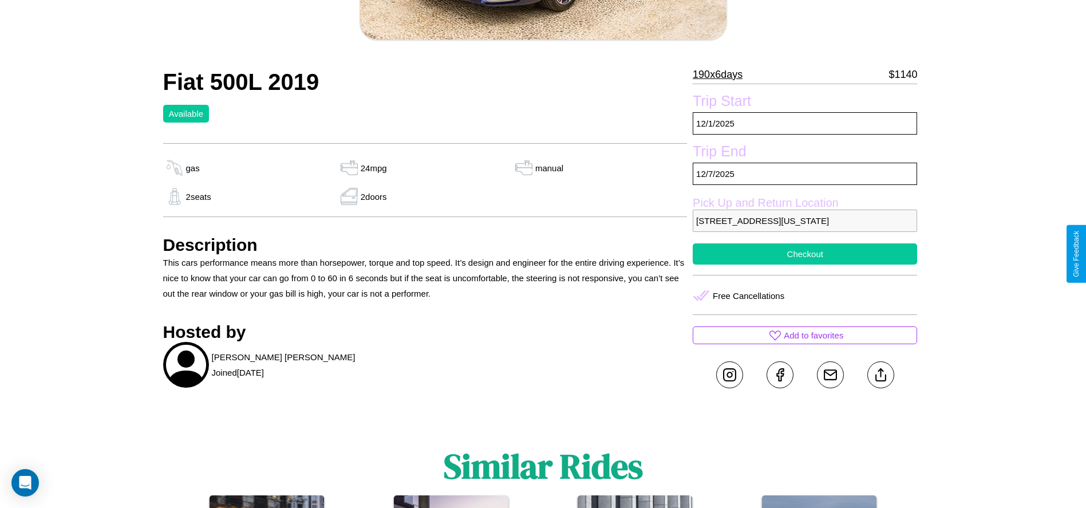
click at [805, 254] on button "Checkout" at bounding box center [805, 253] width 224 height 21
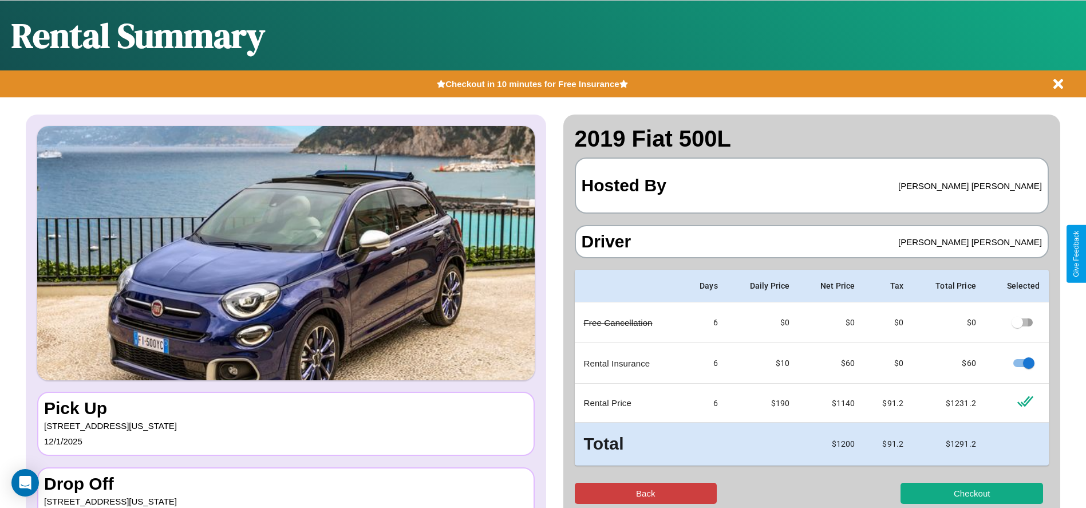
click at [645, 493] on button "Back" at bounding box center [646, 493] width 143 height 21
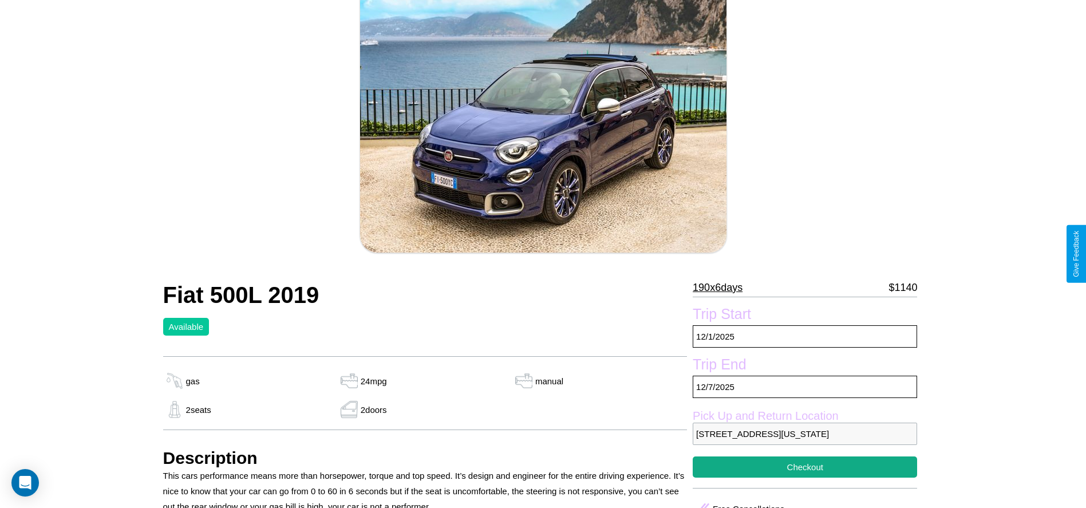
scroll to position [117, 0]
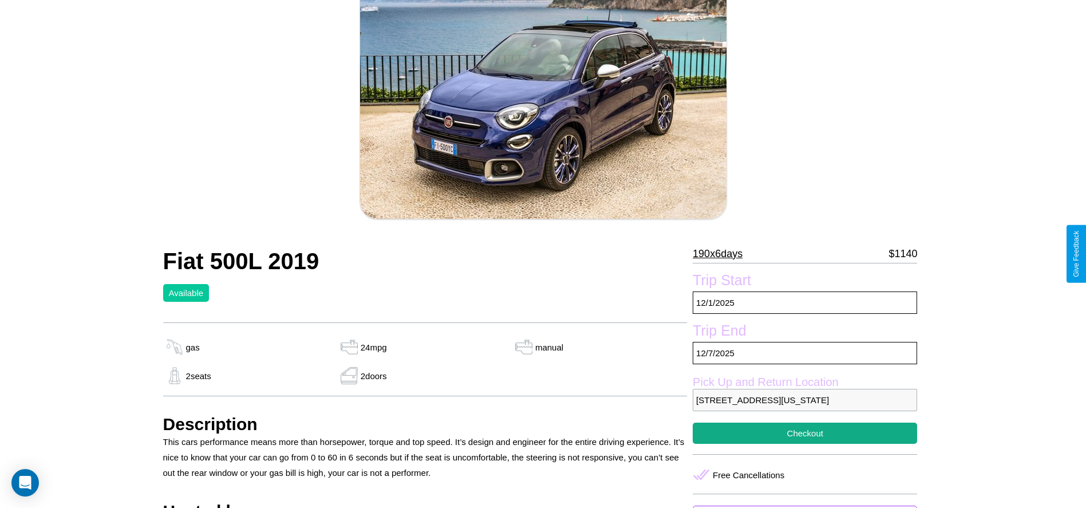
click at [722, 254] on p "190 x 6 days" at bounding box center [718, 253] width 50 height 18
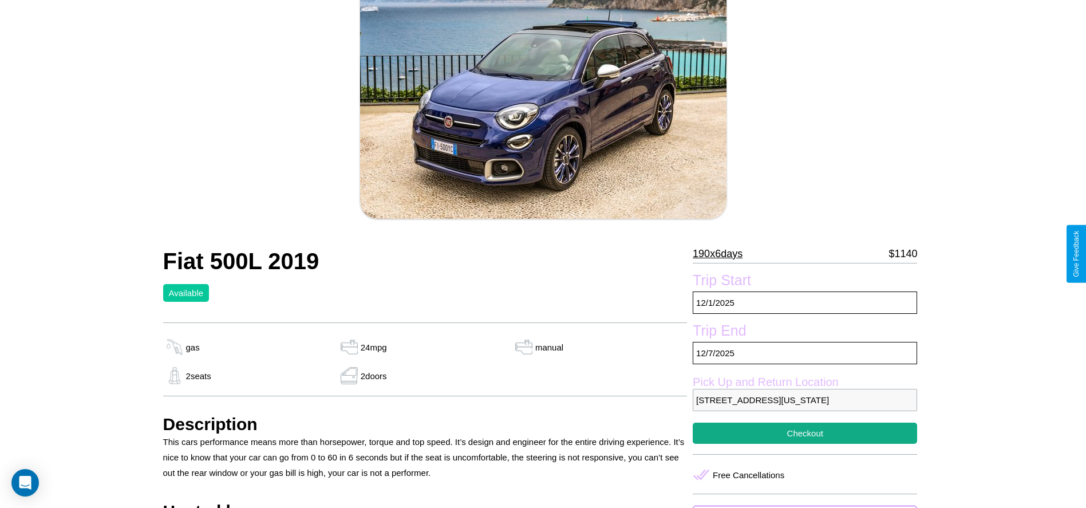
click at [722, 254] on p "190 x 6 days" at bounding box center [718, 253] width 50 height 18
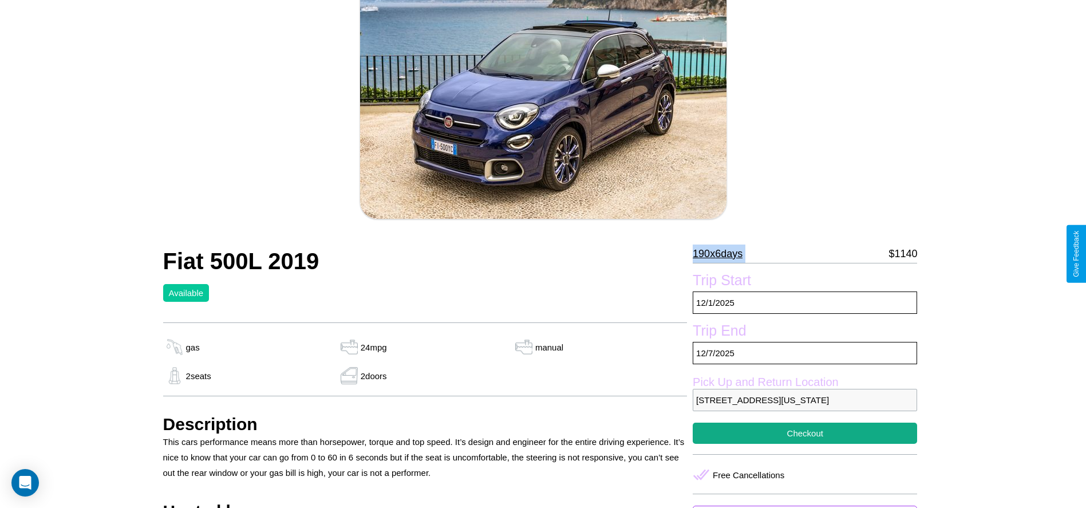
click at [722, 254] on p "190 x 6 days" at bounding box center [718, 253] width 50 height 18
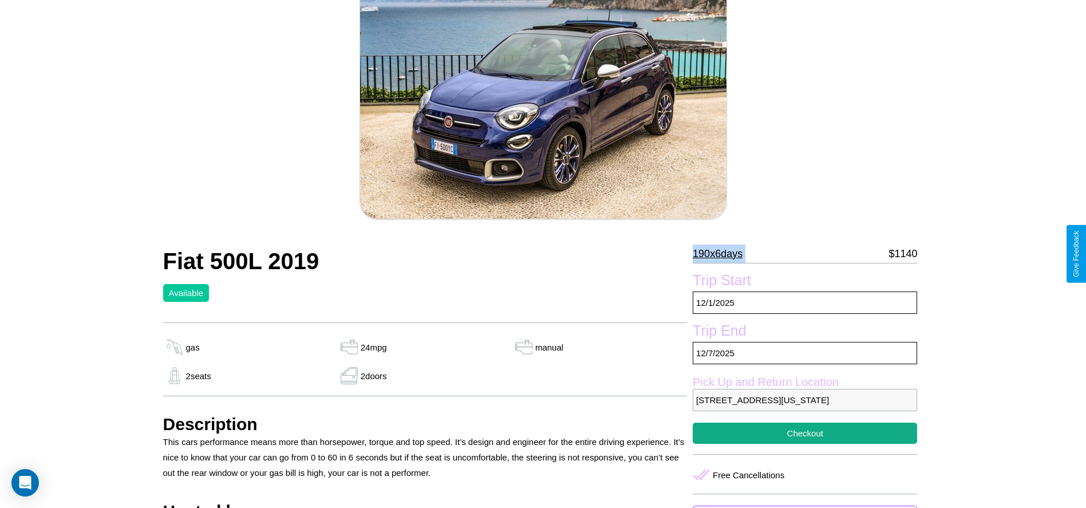
click at [722, 254] on p "190 x 6 days" at bounding box center [718, 253] width 50 height 18
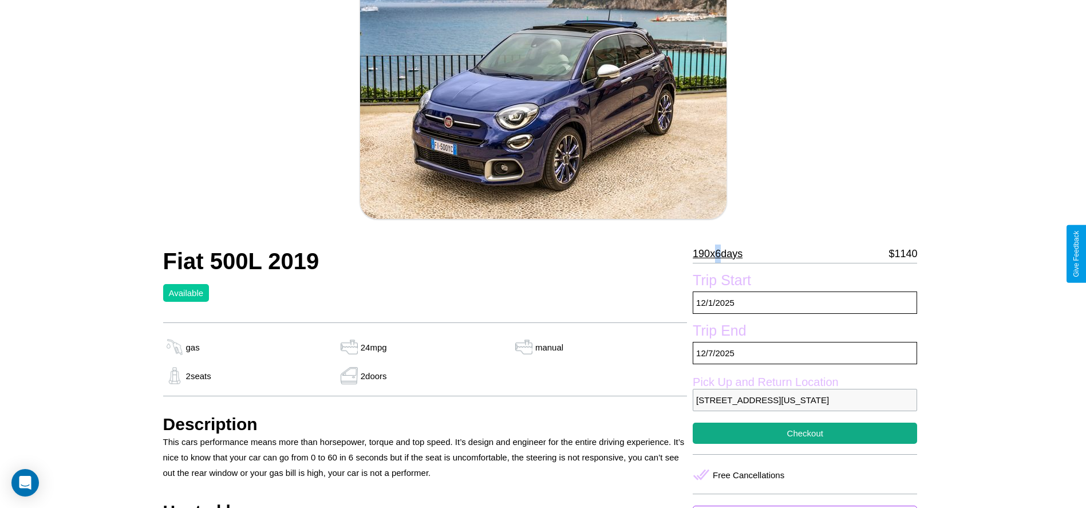
click at [722, 254] on p "190 x 6 days" at bounding box center [718, 253] width 50 height 18
